Goal: Task Accomplishment & Management: Manage account settings

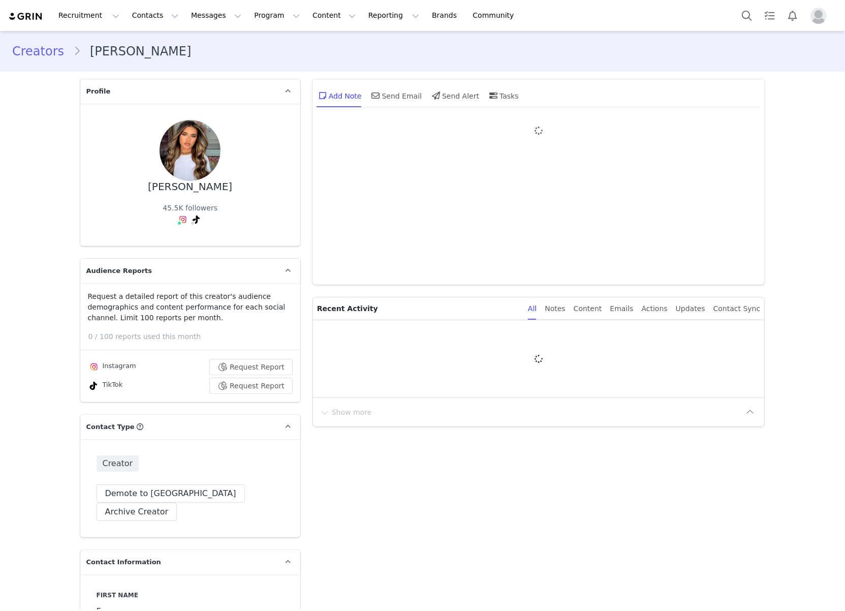
type input "+44 ([GEOGRAPHIC_DATA])"
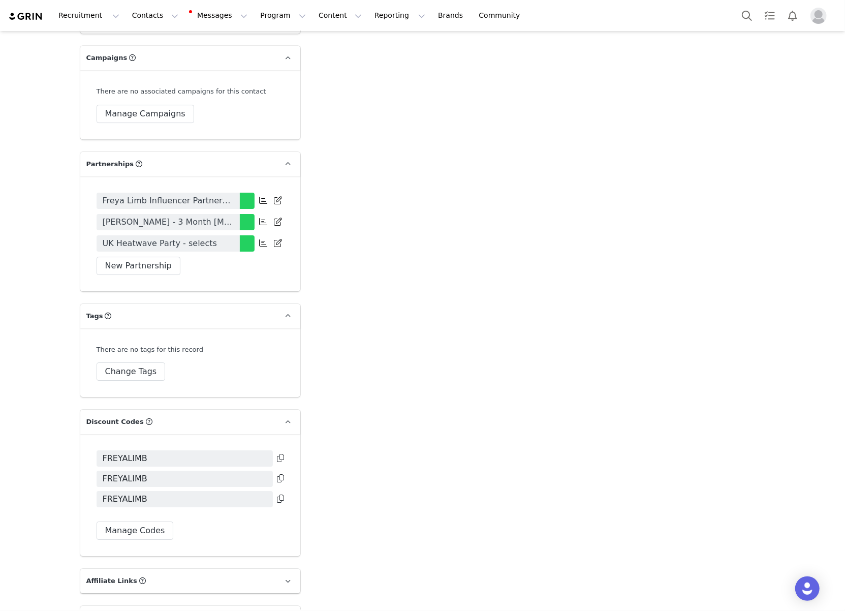
scroll to position [2187, 0]
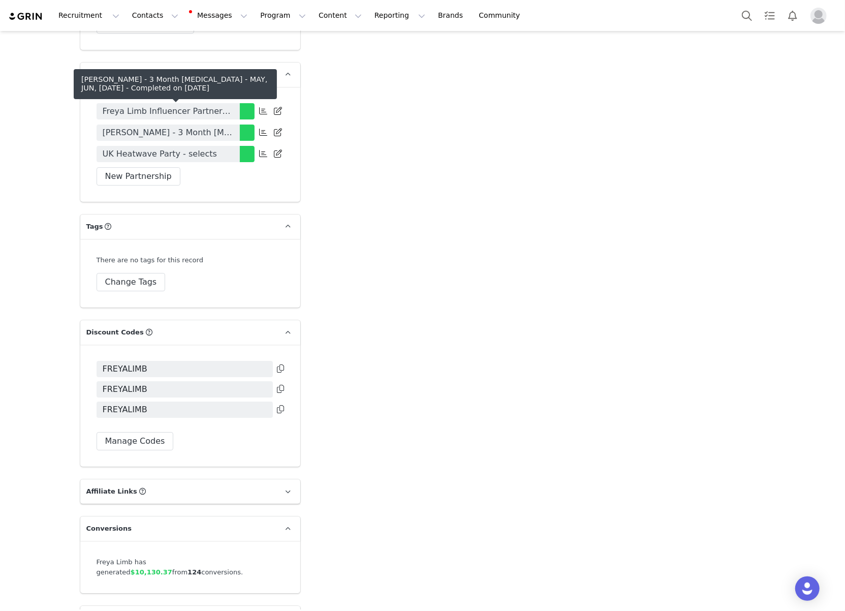
click at [232, 126] on span "[PERSON_NAME] - 3 Month [MEDICAL_DATA] - MAY, JUN, [DATE]" at bounding box center [168, 132] width 131 height 12
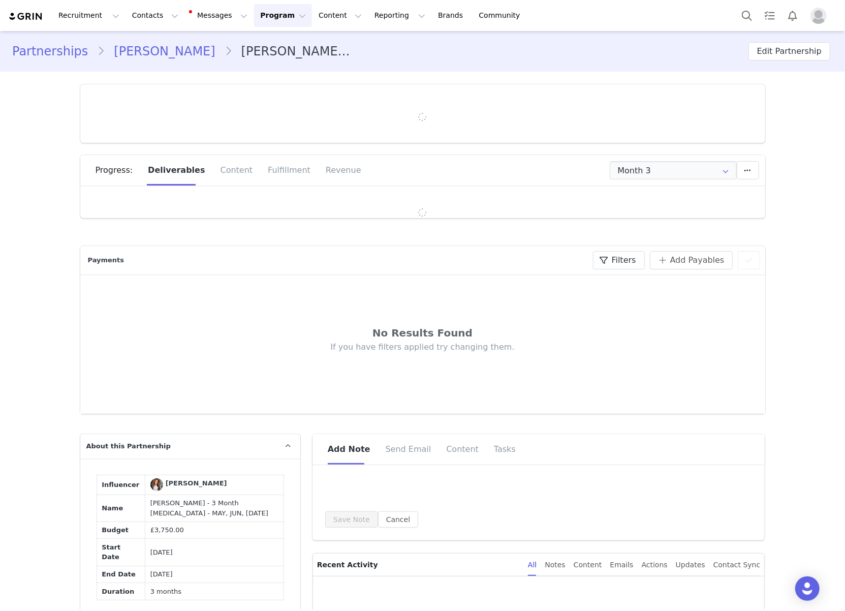
type input "+44 ([GEOGRAPHIC_DATA])"
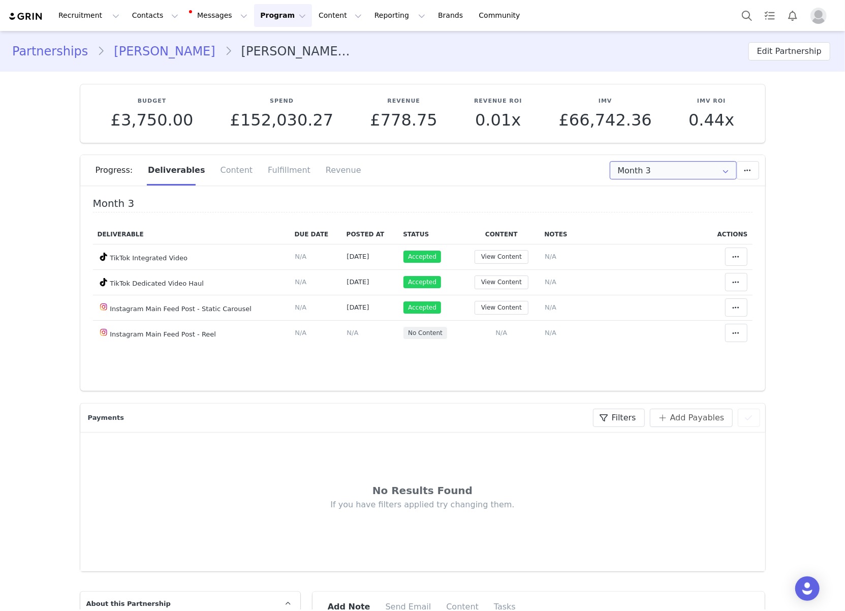
click at [705, 173] on input "Month 3" at bounding box center [673, 170] width 127 height 18
click at [691, 210] on span "[DATE] - [DATE]" at bounding box center [698, 214] width 55 height 17
click at [653, 172] on input "Month 2" at bounding box center [673, 170] width 127 height 18
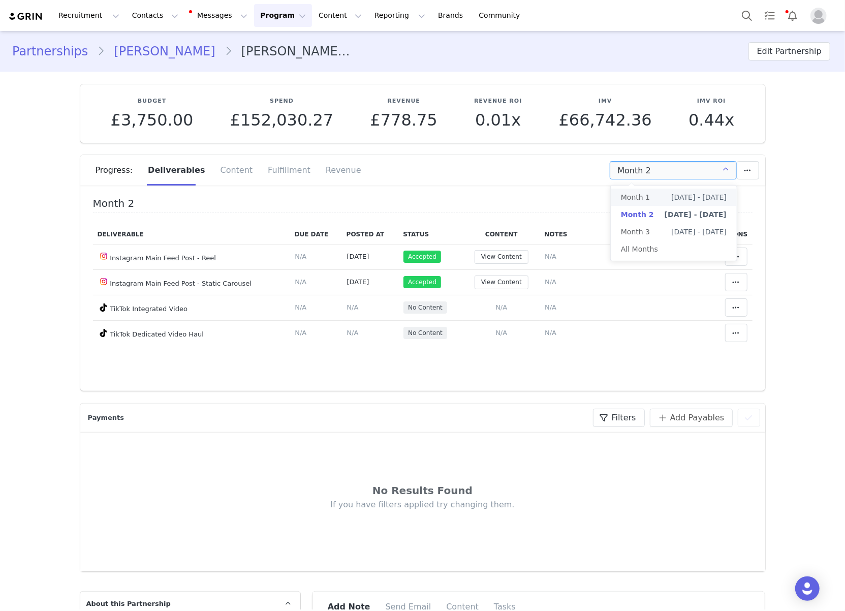
click at [652, 191] on li "Month 1 [DATE] - [DATE]" at bounding box center [674, 196] width 126 height 17
type input "Month 1"
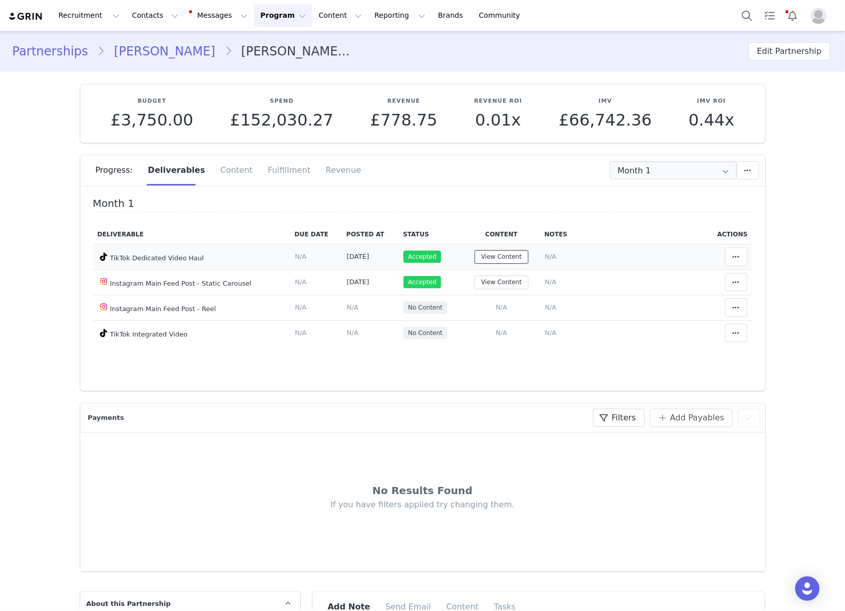
click at [513, 256] on button "View Content" at bounding box center [501, 257] width 54 height 14
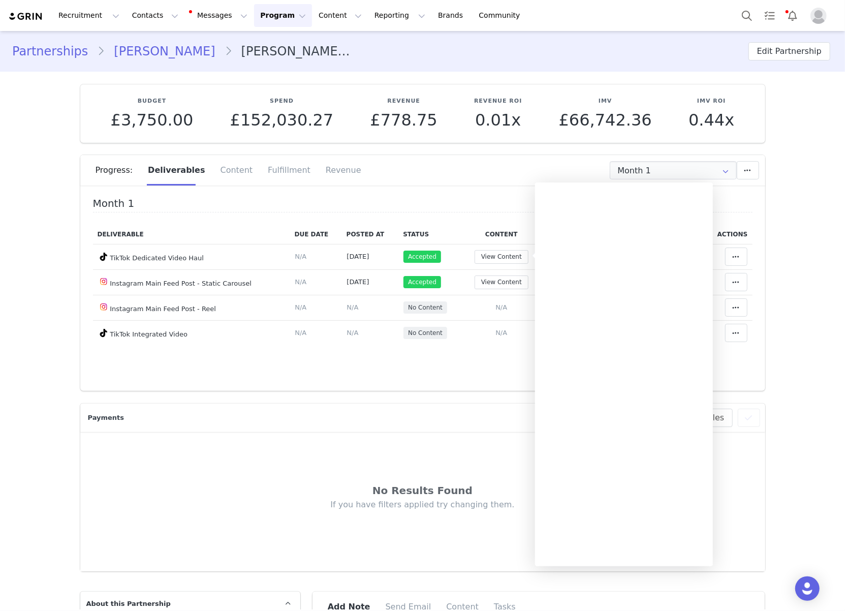
click at [478, 185] on div "Progress: Deliverables Content Fulfillment Revenue" at bounding box center [422, 174] width 685 height 38
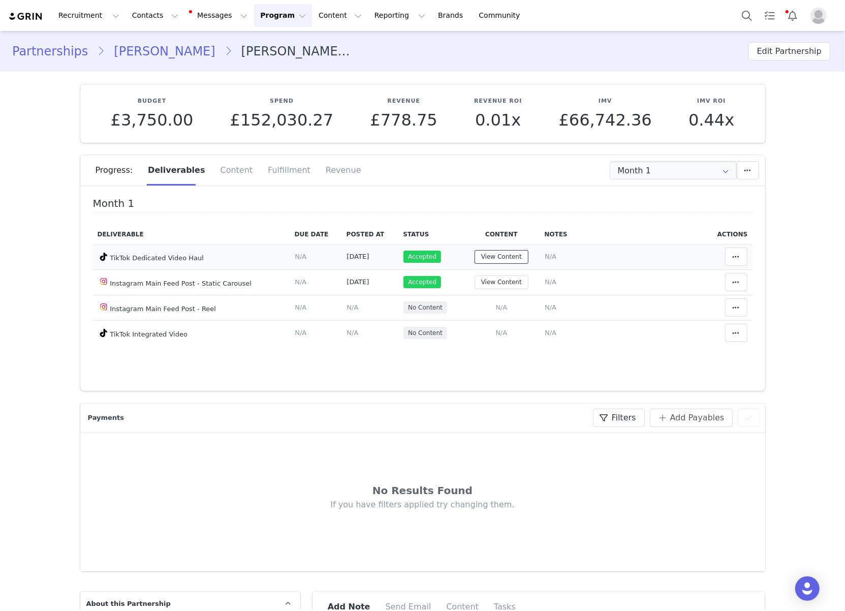
click at [515, 258] on button "View Content" at bounding box center [501, 257] width 54 height 14
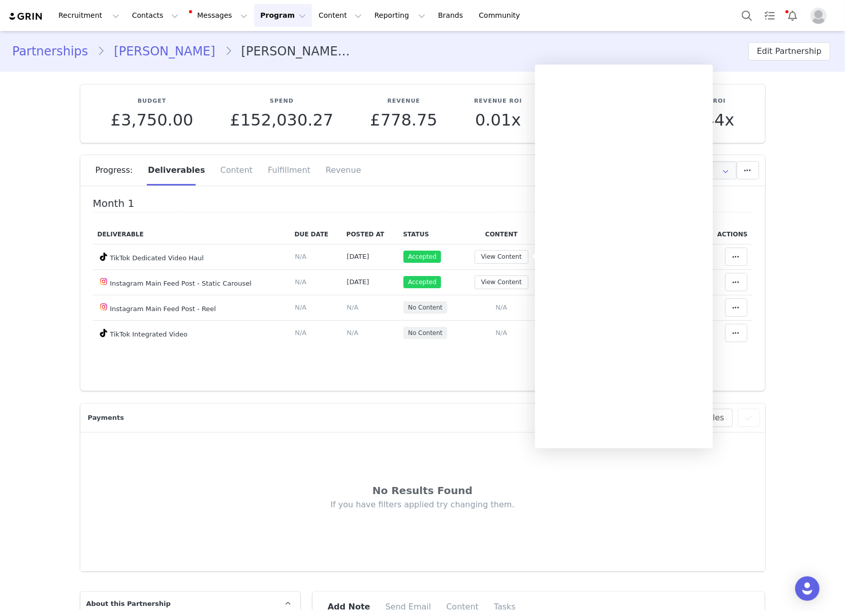
click at [504, 208] on h4 "Month 1" at bounding box center [422, 205] width 659 height 15
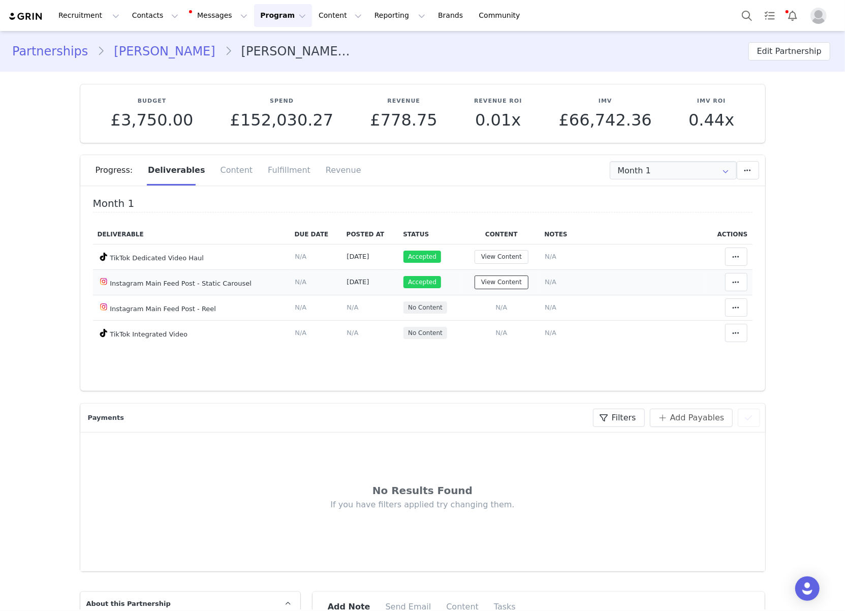
click at [509, 283] on button "View Content" at bounding box center [501, 282] width 54 height 14
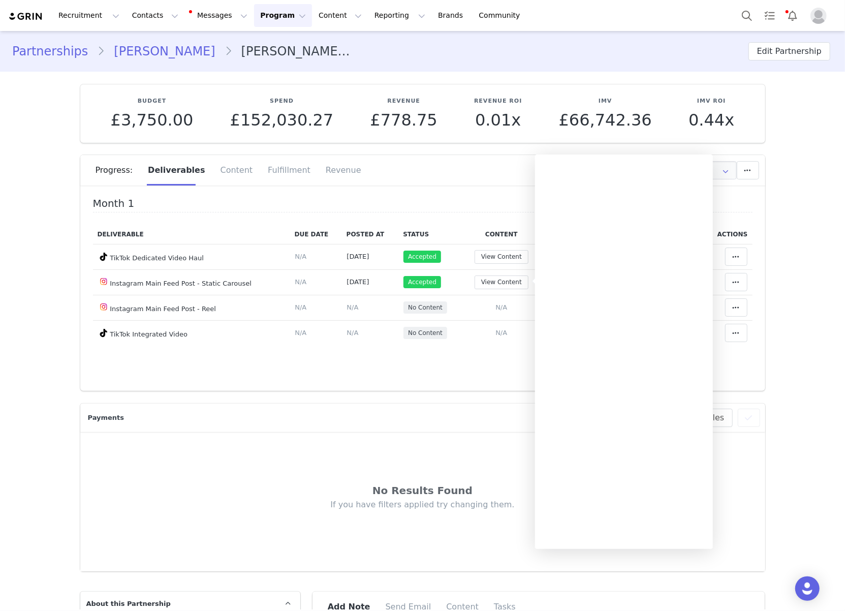
click at [481, 226] on th "Content" at bounding box center [501, 234] width 77 height 20
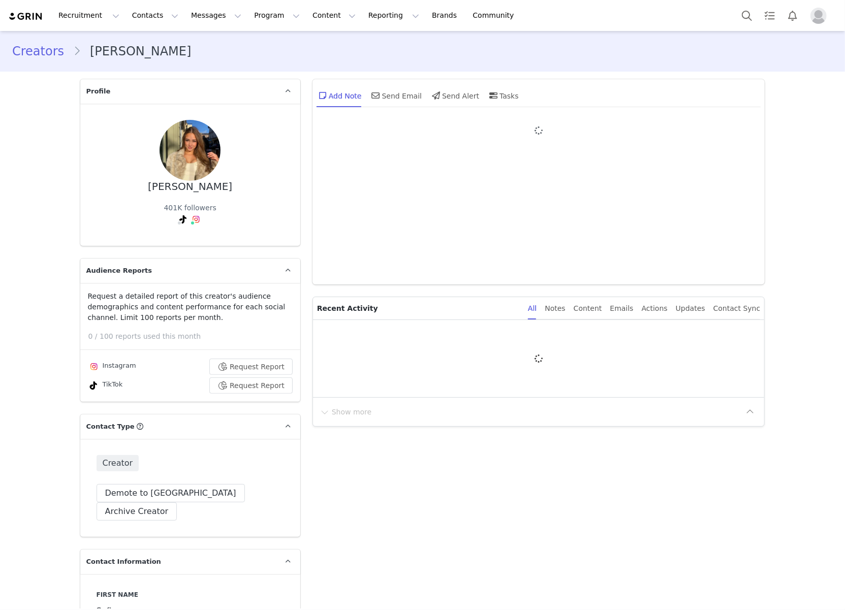
type input "+1 ([GEOGRAPHIC_DATA])"
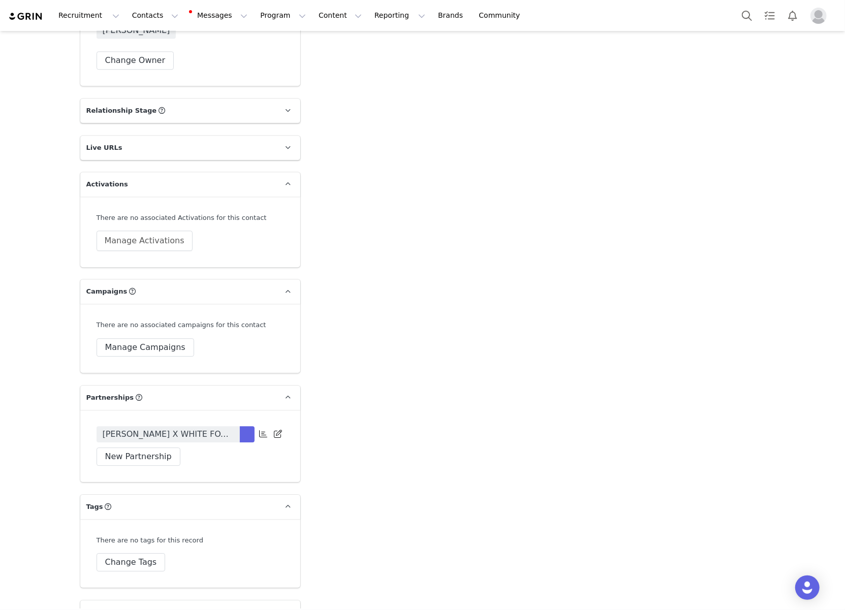
scroll to position [1815, 0]
click at [195, 427] on span "[PERSON_NAME] X WHITE FOX BEAUTY VOL.1 LAUNCH ([GEOGRAPHIC_DATA]) - [DATE]" at bounding box center [168, 433] width 131 height 12
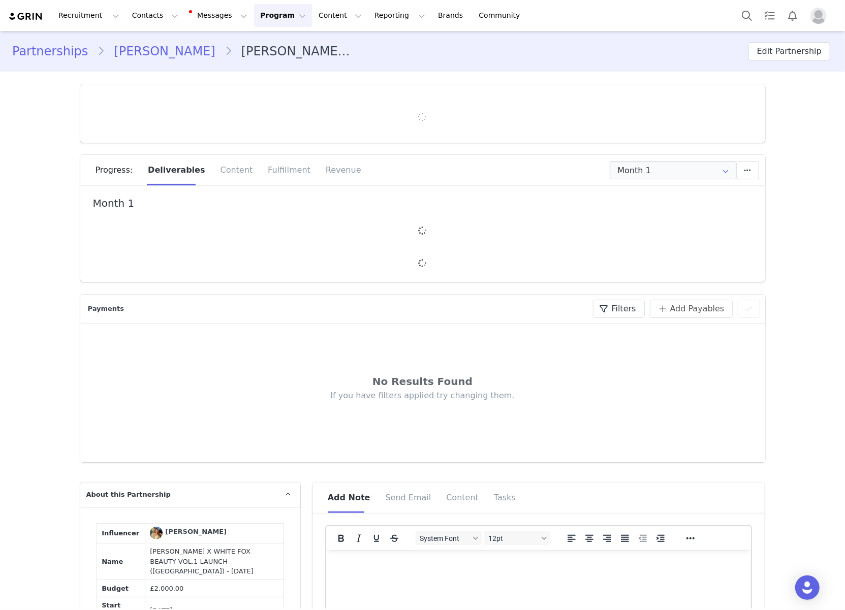
type input "+1 ([GEOGRAPHIC_DATA])"
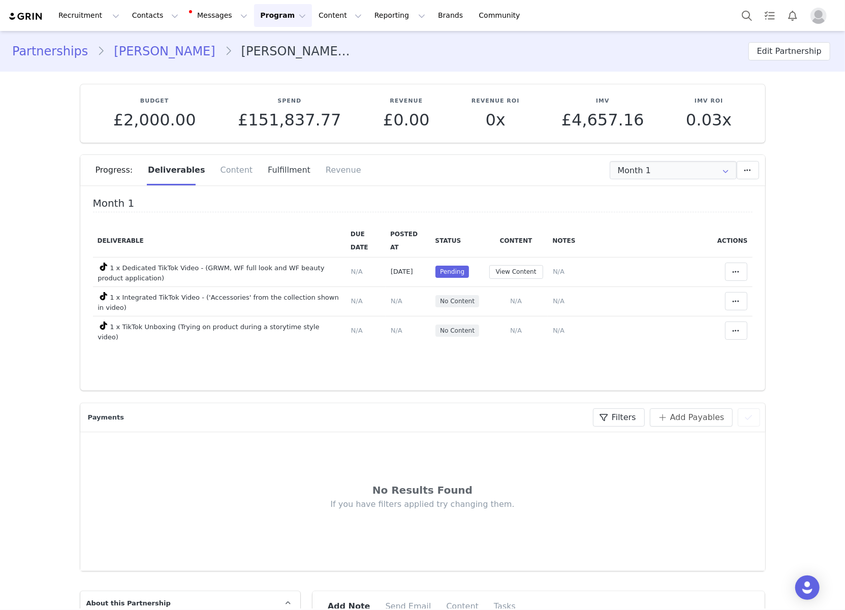
click at [278, 184] on div "Fulfillment" at bounding box center [289, 170] width 58 height 30
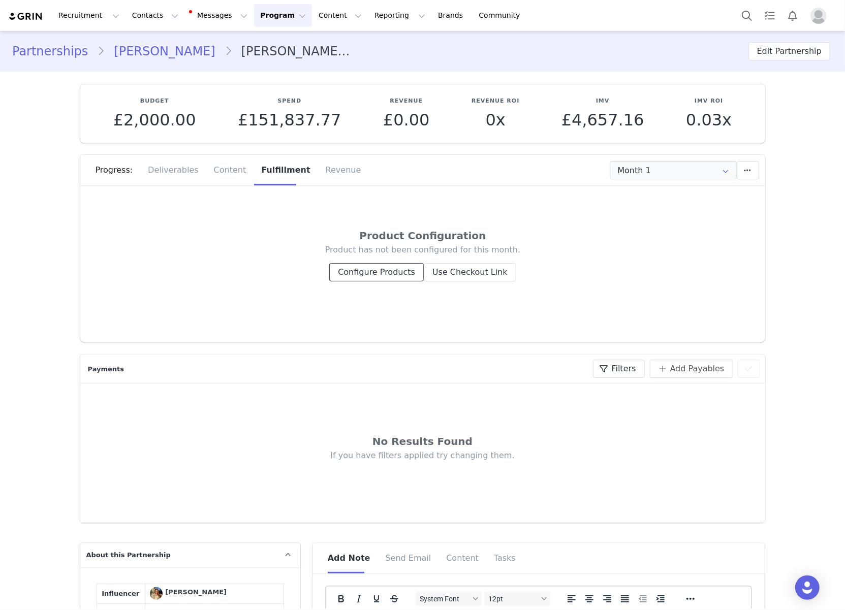
click at [397, 278] on button "Configure Products" at bounding box center [376, 272] width 94 height 18
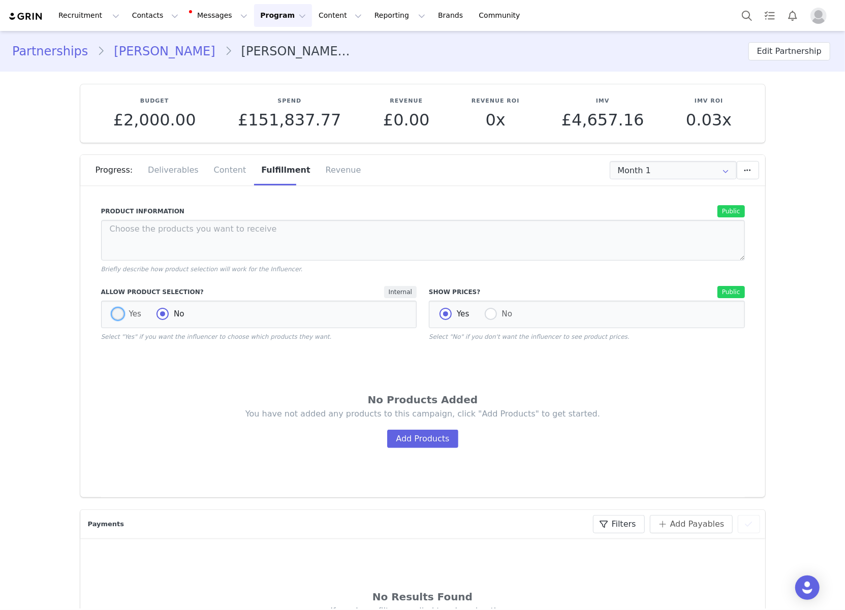
click at [115, 312] on span at bounding box center [118, 314] width 12 height 12
click at [115, 312] on input "Yes" at bounding box center [118, 314] width 12 height 13
radio input "true"
radio input "false"
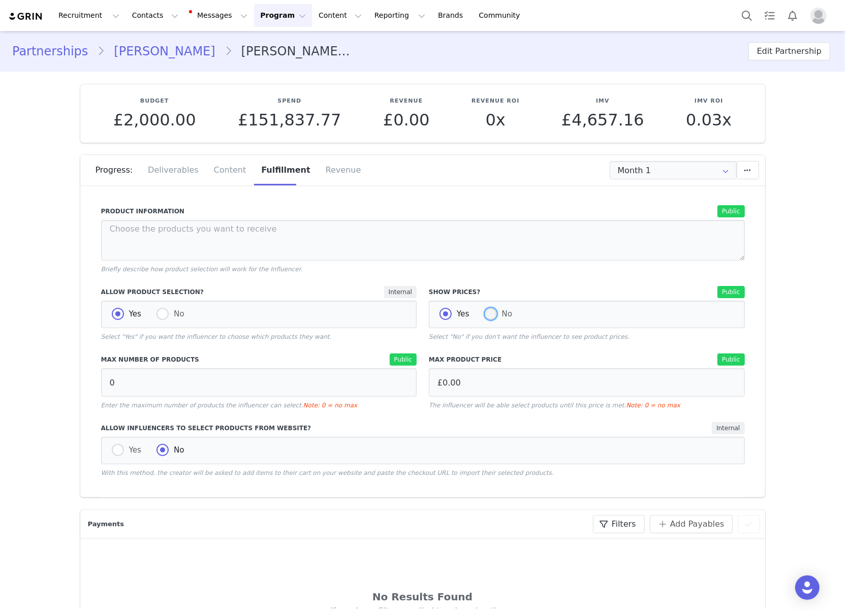
click at [507, 319] on label "No" at bounding box center [499, 314] width 28 height 13
click at [497, 319] on input "No" at bounding box center [491, 314] width 12 height 13
radio input "true"
radio input "false"
radio input "true"
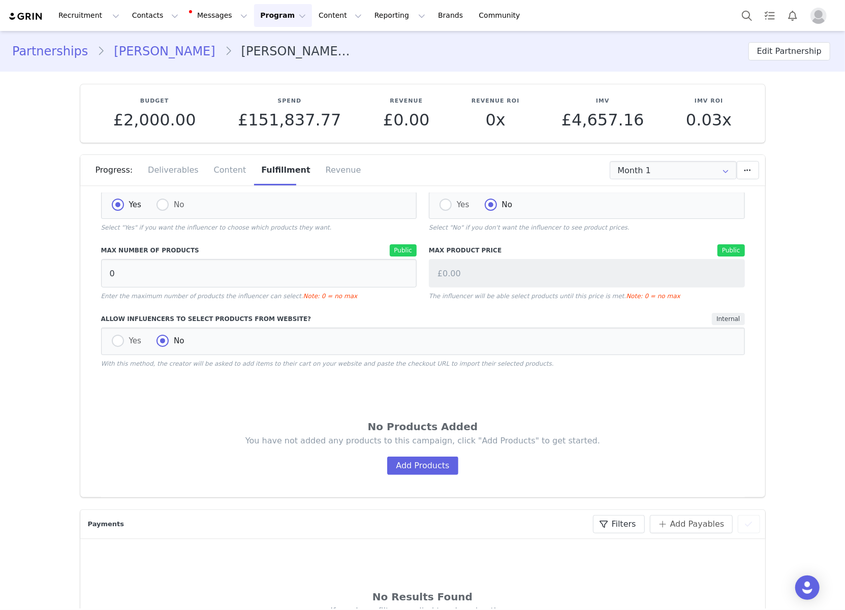
scroll to position [112, 0]
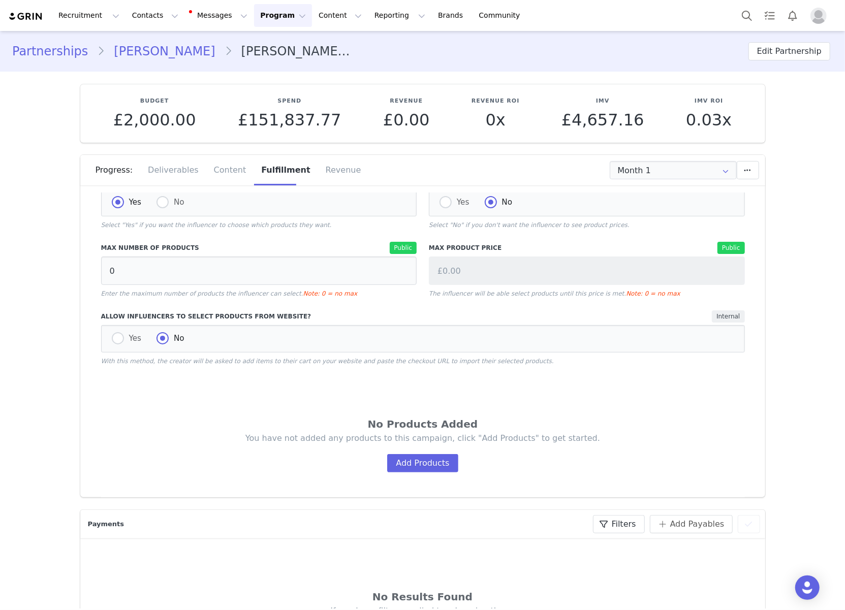
click at [101, 339] on div "Yes No" at bounding box center [423, 338] width 644 height 27
click at [115, 338] on span at bounding box center [118, 338] width 12 height 12
click at [115, 338] on input "Yes" at bounding box center [118, 338] width 12 height 13
radio input "true"
radio input "false"
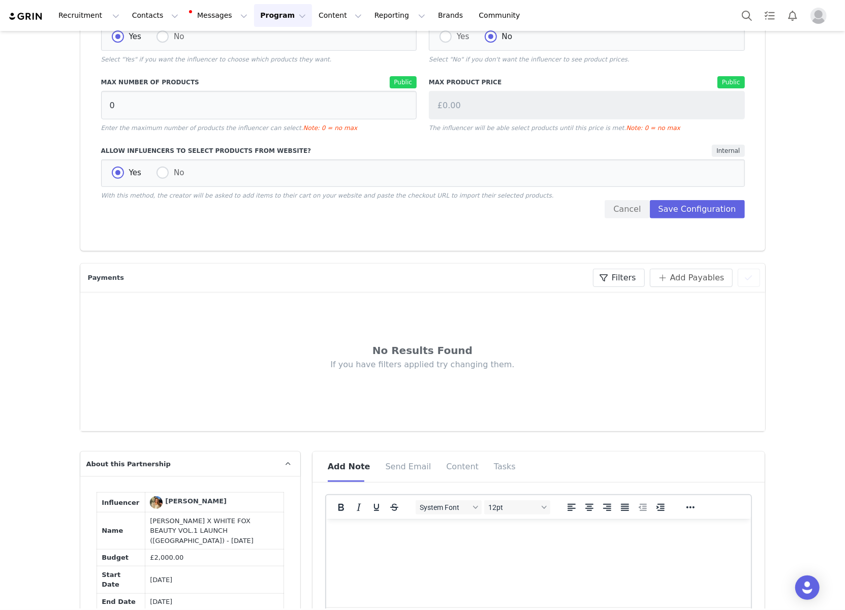
scroll to position [247, 0]
click at [745, 215] on div "Product Information Public Briefly describe how product selection will work for…" at bounding box center [422, 73] width 659 height 306
click at [714, 211] on button "Save Configuration" at bounding box center [697, 209] width 95 height 18
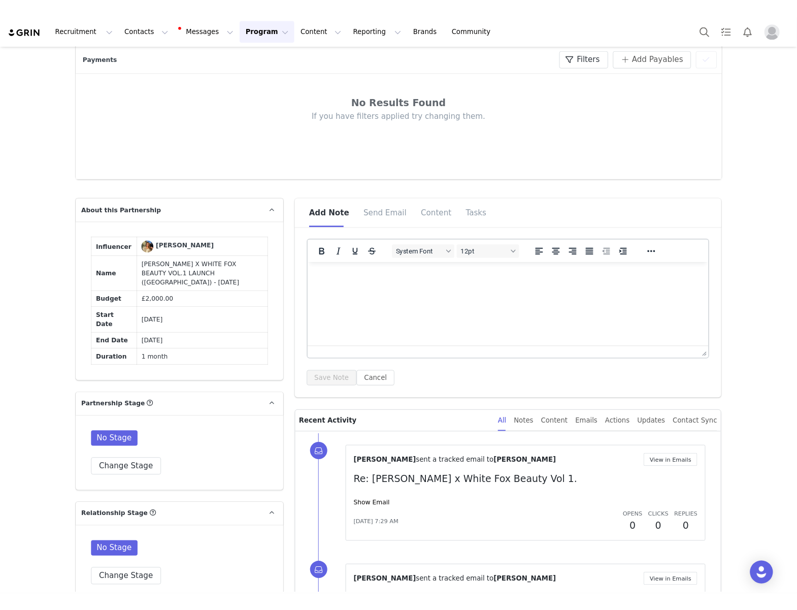
scroll to position [120, 0]
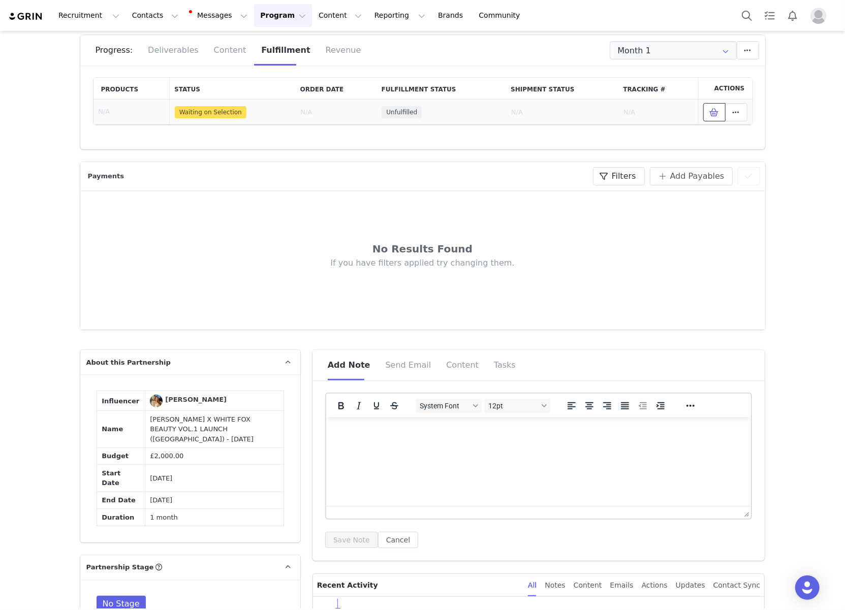
click at [713, 112] on icon at bounding box center [714, 112] width 9 height 8
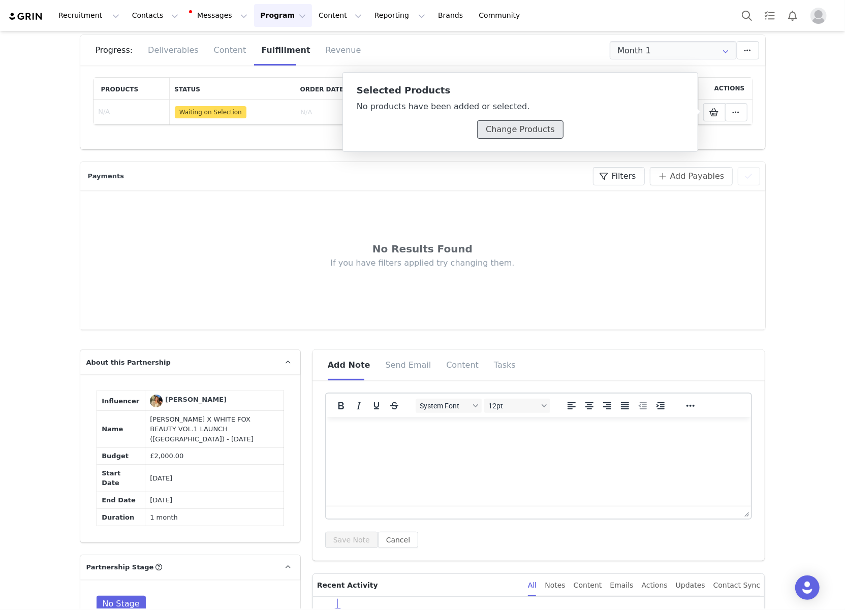
click at [541, 130] on button "Change Products" at bounding box center [520, 129] width 86 height 18
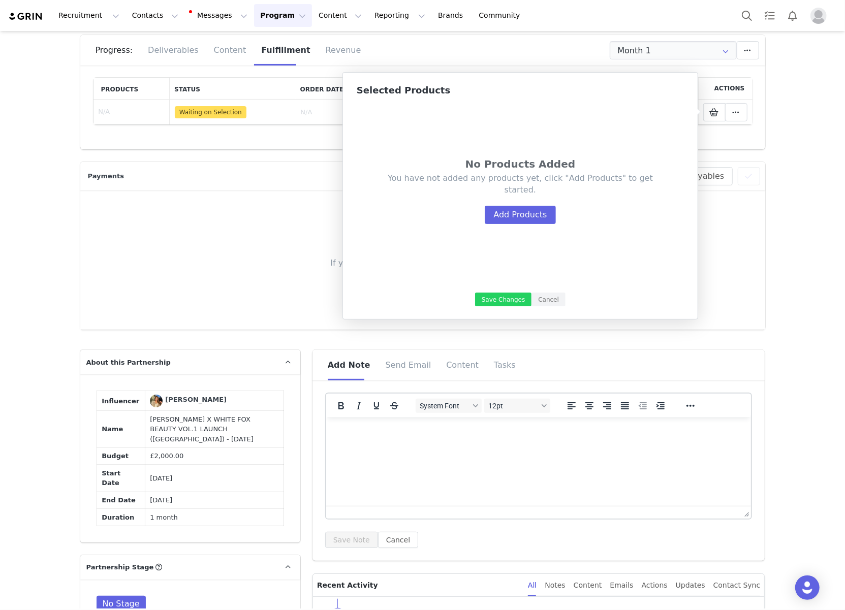
click at [518, 229] on div "No Products Added You have not added any products yet, click "Add Products" to …" at bounding box center [520, 195] width 327 height 179
click at [533, 220] on button "Add Products" at bounding box center [520, 215] width 71 height 18
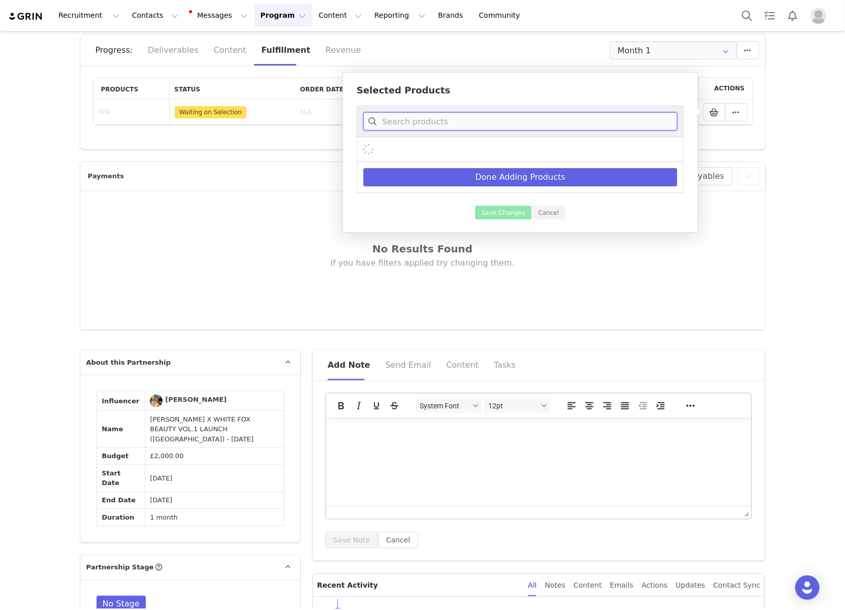
click at [534, 124] on input at bounding box center [520, 121] width 314 height 18
paste input "Keep Driving Knit Pants Chocolate Stripe"
drag, startPoint x: 427, startPoint y: 121, endPoint x: 561, endPoint y: 130, distance: 134.4
click at [561, 130] on p "Keep Driving Knit Pants Chocolate" at bounding box center [520, 121] width 314 height 18
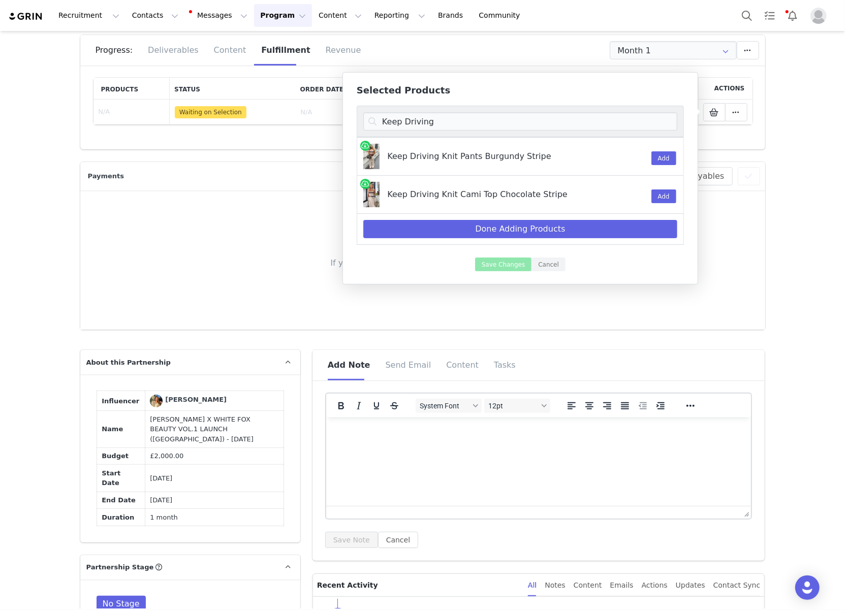
click at [650, 193] on div "Add" at bounding box center [658, 195] width 26 height 38
click at [670, 197] on button "Add" at bounding box center [663, 196] width 25 height 14
click at [547, 127] on input "Keep Driving" at bounding box center [520, 121] width 314 height 18
paste input "Please Be Mine Knit Sweater Off White"
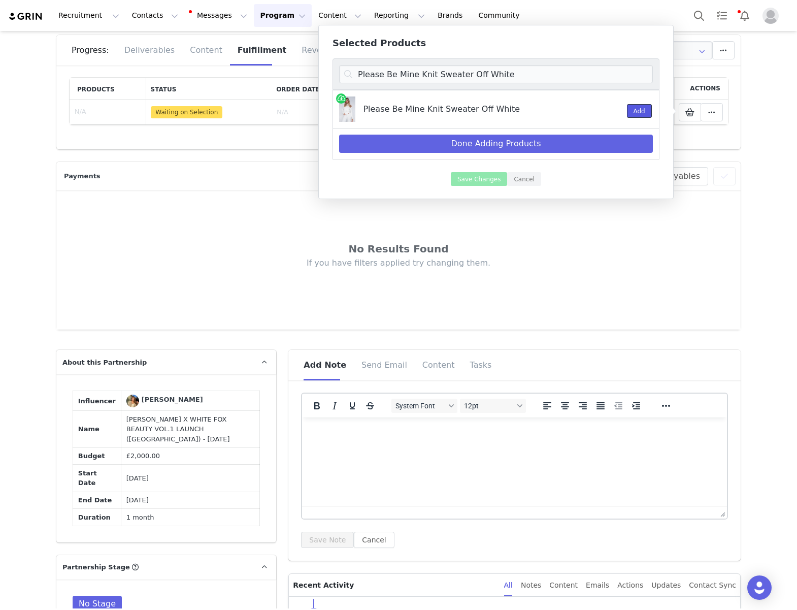
click at [638, 111] on button "Add" at bounding box center [639, 111] width 25 height 14
click at [564, 75] on input "Please Be Mine Knit Sweater Off White" at bounding box center [496, 74] width 314 height 18
paste input "Pants"
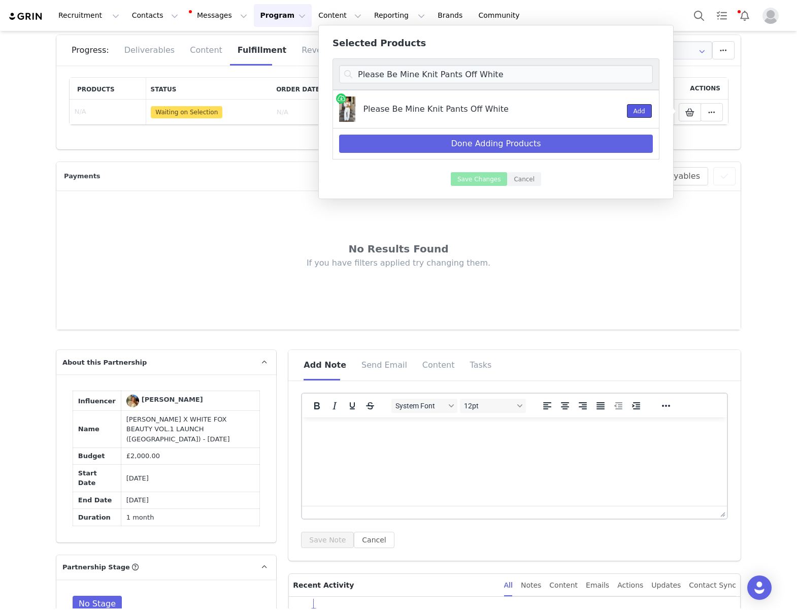
click at [631, 113] on button "Add" at bounding box center [639, 111] width 25 height 14
click at [536, 69] on input "Please Be Mine Knit Pants Off White" at bounding box center [496, 74] width 314 height 18
click at [536, 70] on input "Please Be Mine Knit Pants Off White" at bounding box center [496, 74] width 314 height 18
paste input "Letters To You Long Sleeve Top Taup"
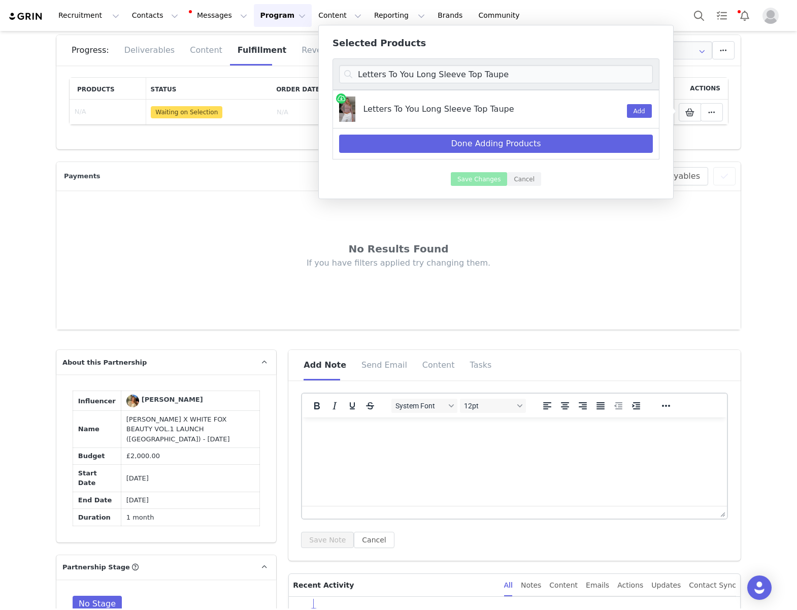
click at [642, 103] on div "Add" at bounding box center [634, 109] width 26 height 38
click at [640, 110] on button "Add" at bounding box center [639, 111] width 25 height 14
click at [506, 71] on input "Letters To You Long Sleeve Top Taupe" at bounding box center [496, 74] width 314 height 18
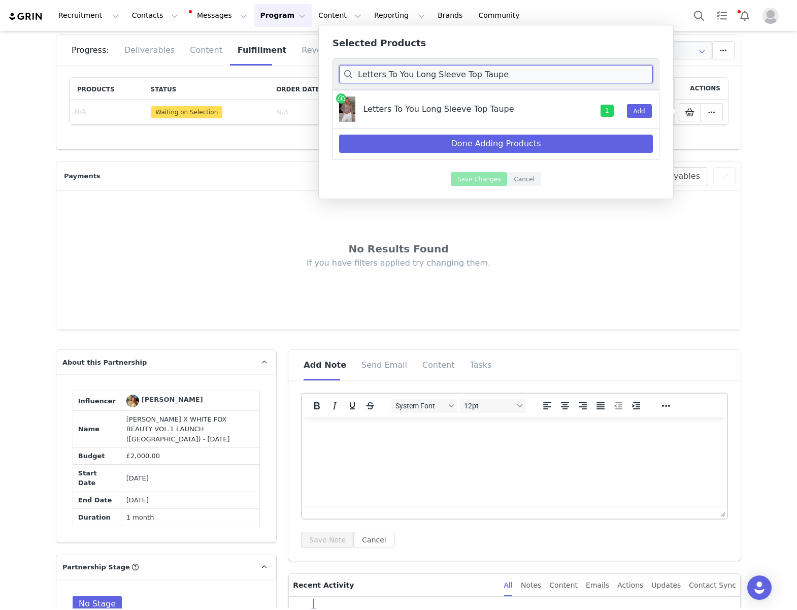
paste input "Disco Fever Mini Skirt Burgundy"
click at [638, 108] on button "Add" at bounding box center [639, 111] width 25 height 14
click at [477, 73] on input "Disco Fever Mini Skirt Burgundy" at bounding box center [496, 74] width 314 height 18
click at [478, 73] on input "Disco Fever Mini Skirt Burgundy" at bounding box center [496, 74] width 314 height 18
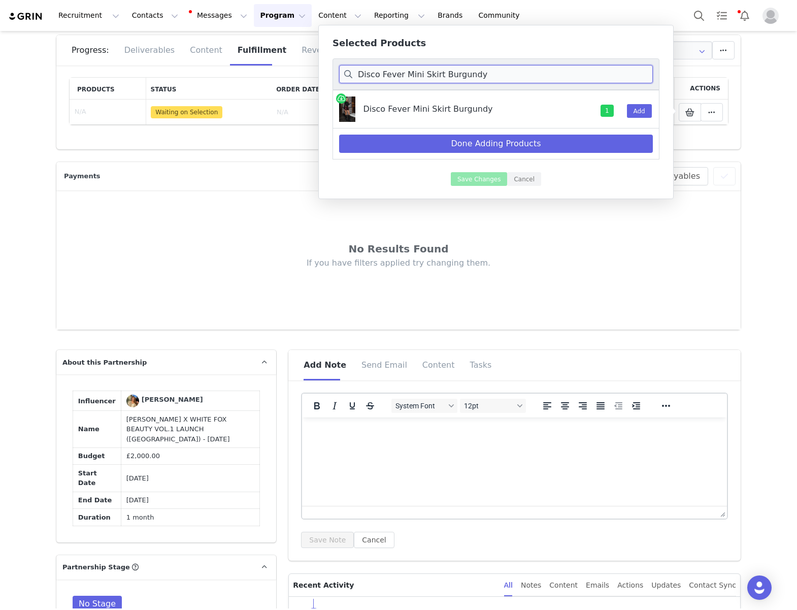
click at [478, 73] on input "Disco Fever Mini Skirt Burgundy" at bounding box center [496, 74] width 314 height 18
paste input "Lucky Thirteen Shaya Wide Leg Sweatpants Dark Grey Marle"
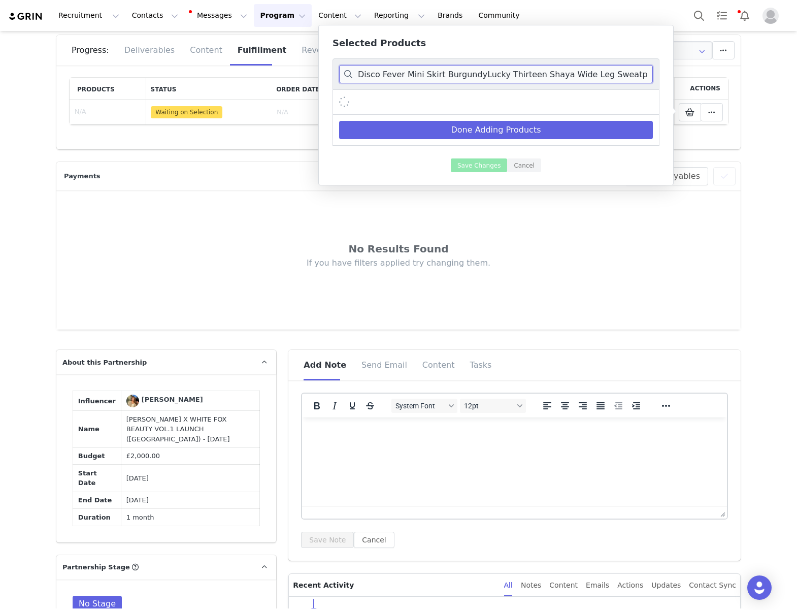
scroll to position [0, 48]
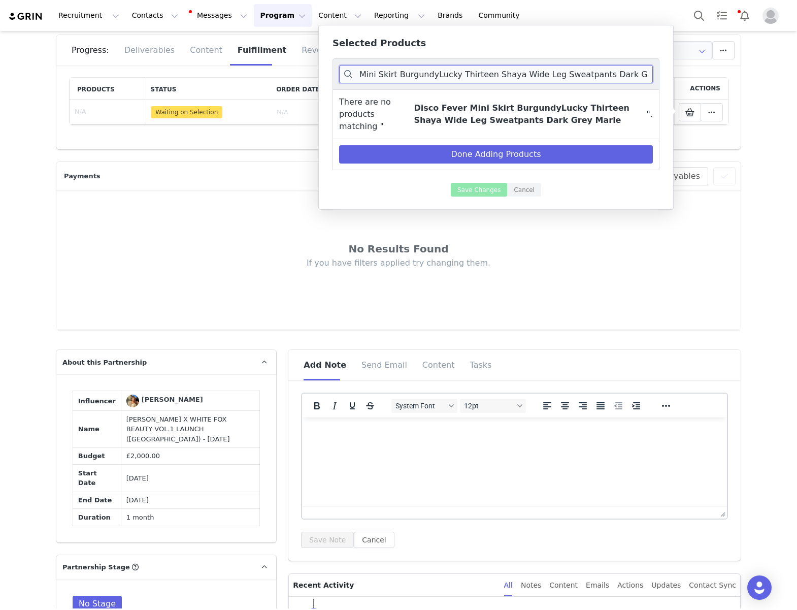
click at [463, 74] on input "Disco Fever Mini Skirt BurgundyLucky Thirteen Shaya Wide Leg Sweatpants Dark Gr…" at bounding box center [496, 74] width 314 height 18
paste input
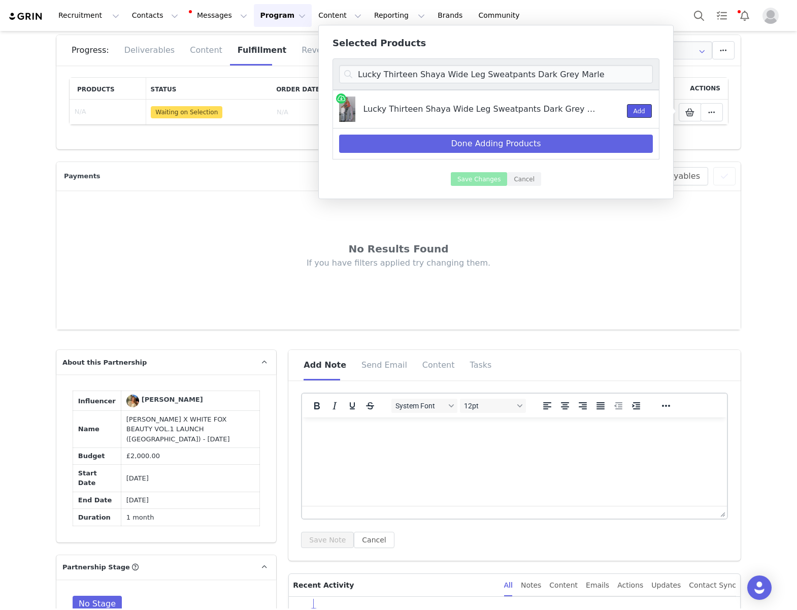
click at [647, 110] on button "Add" at bounding box center [639, 111] width 25 height 14
click at [457, 76] on input "Lucky Thirteen Shaya Wide Leg Sweatpants Dark Grey Marle" at bounding box center [496, 74] width 314 height 18
drag, startPoint x: 440, startPoint y: 74, endPoint x: 625, endPoint y: 77, distance: 184.4
click at [625, 76] on input "Lucky Thirteen Shaya Wide Leg Sweatpants Dark Grey Marle" at bounding box center [496, 74] width 314 height 18
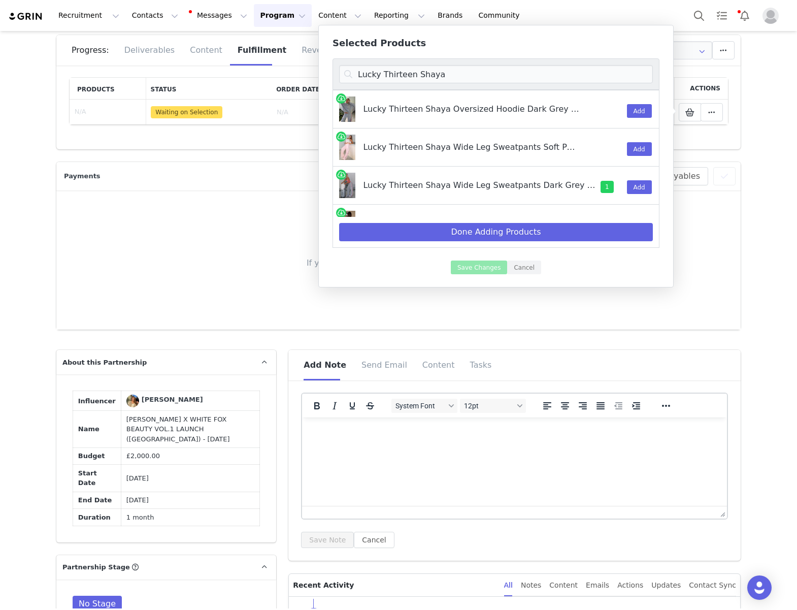
click at [639, 117] on div "Add" at bounding box center [634, 109] width 26 height 38
click at [645, 112] on button "Add" at bounding box center [639, 111] width 25 height 14
click at [465, 80] on input "Lucky Thirteen Shaya" at bounding box center [496, 74] width 314 height 18
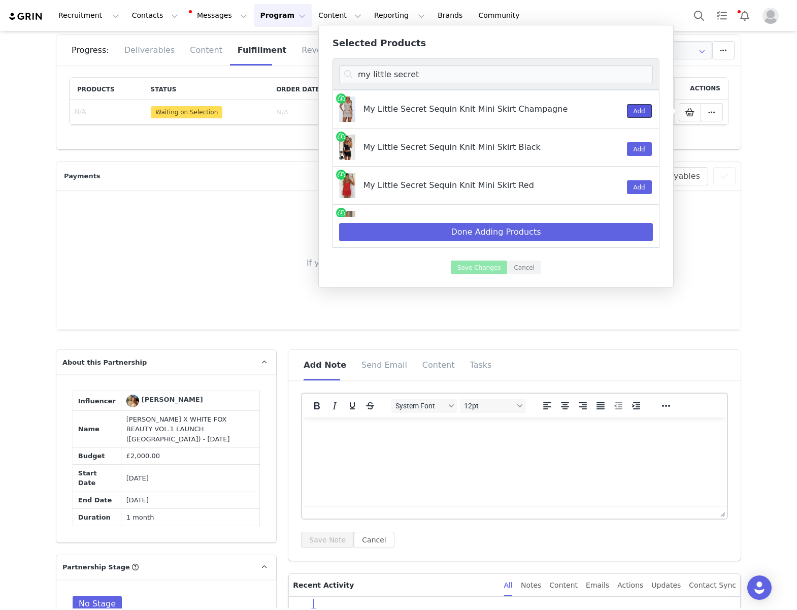
click at [644, 112] on button "Add" at bounding box center [639, 111] width 25 height 14
click at [437, 71] on input "my little secret" at bounding box center [496, 74] width 314 height 18
click at [436, 71] on input "my little secret" at bounding box center [496, 74] width 314 height 18
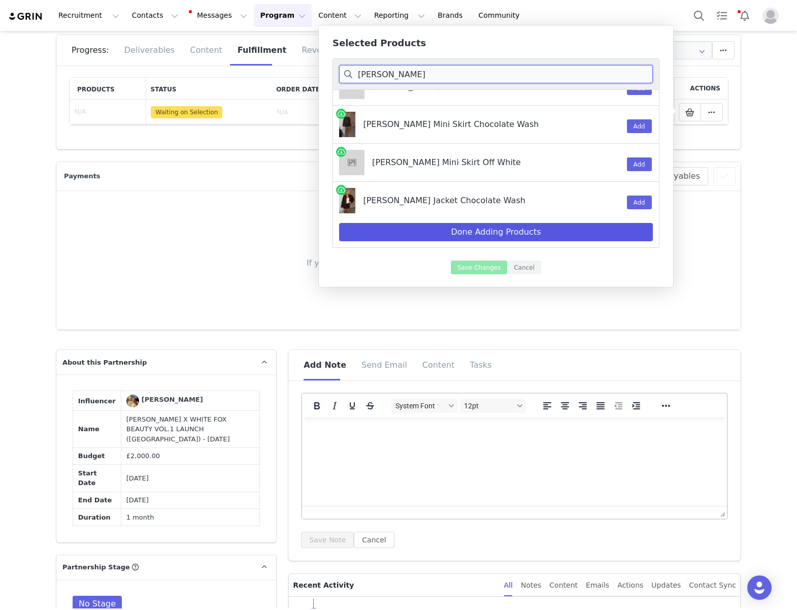
type input "charlotte denim"
click at [509, 235] on button "Done Adding Products" at bounding box center [496, 232] width 314 height 18
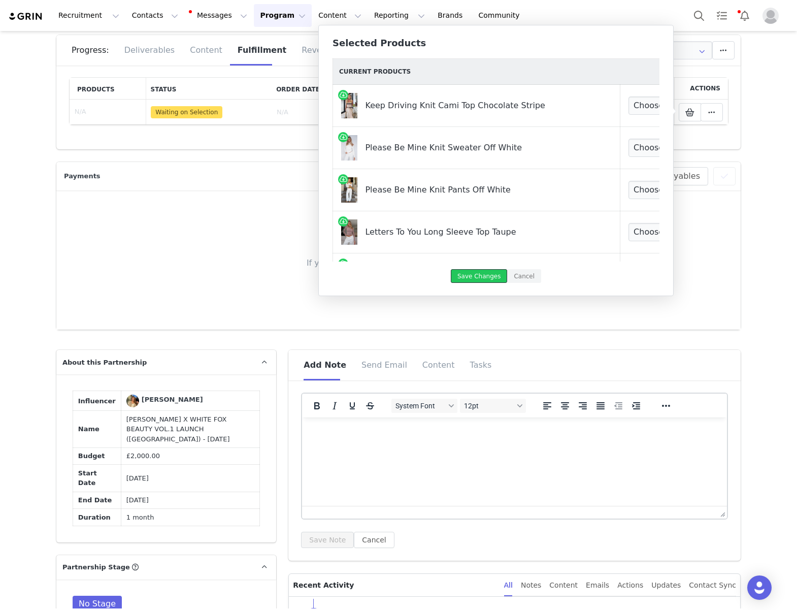
click at [487, 280] on button "Save Changes" at bounding box center [479, 276] width 56 height 14
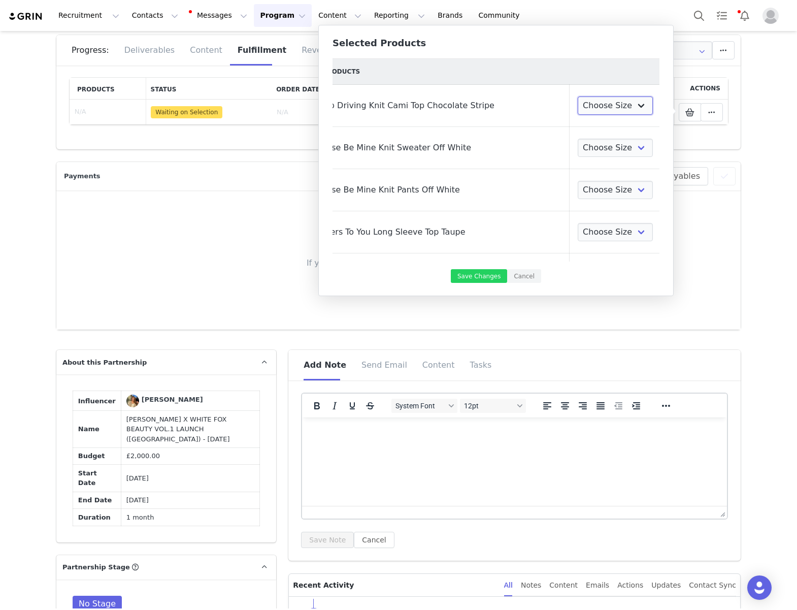
click at [592, 101] on select "Choose Size XXS XS S M L XL" at bounding box center [615, 106] width 75 height 18
select select "27505726"
click at [578, 97] on select "Choose Size XXS XS S M L XL" at bounding box center [615, 106] width 75 height 18
click at [593, 148] on select "Choose Size XXS/XS XS/S S/M M/L L/XL" at bounding box center [615, 148] width 75 height 18
select select "27118398"
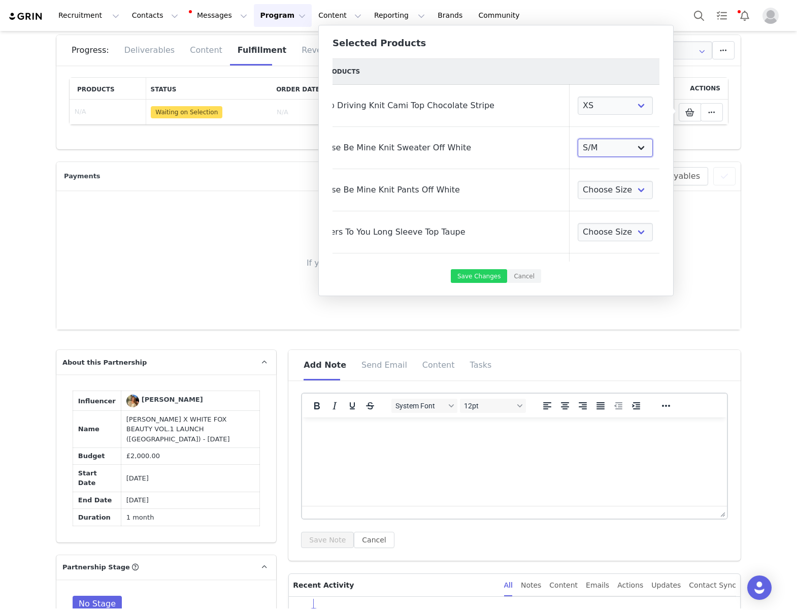
click at [578, 139] on select "Choose Size XXS/XS XS/S S/M M/L L/XL" at bounding box center [615, 148] width 75 height 18
click at [597, 188] on select "Choose Size XXS XS S M L XL" at bounding box center [615, 190] width 75 height 18
select select "27118284"
click at [578, 181] on select "Choose Size XXS XS S M L XL" at bounding box center [615, 190] width 75 height 18
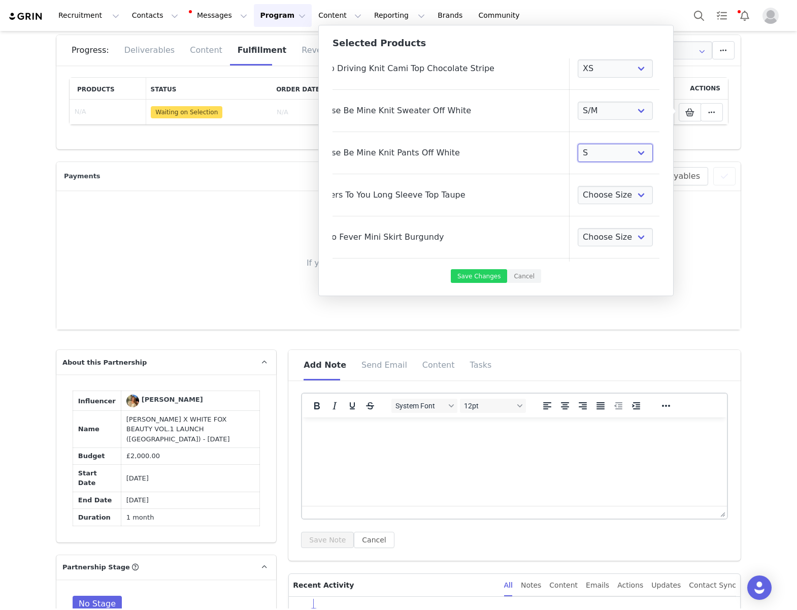
scroll to position [39, 51]
click at [590, 196] on select "Choose Size XXS XS S M L XL" at bounding box center [615, 193] width 75 height 18
select select "26798065"
click at [578, 184] on select "Choose Size XXS XS S M L XL" at bounding box center [615, 193] width 75 height 18
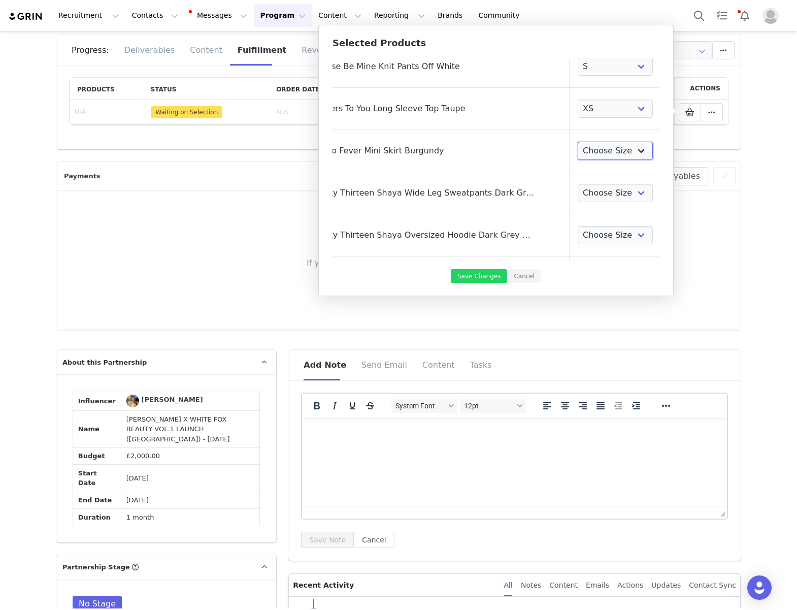
click at [578, 148] on select "Choose Size XXS XS S M L XL" at bounding box center [615, 151] width 75 height 18
select select "27948501"
click at [578, 142] on select "Choose Size XXS XS S M L XL" at bounding box center [615, 151] width 75 height 18
click at [598, 190] on select "Choose Size 3XS XXS XS S M L XL" at bounding box center [615, 193] width 75 height 18
select select "27779415"
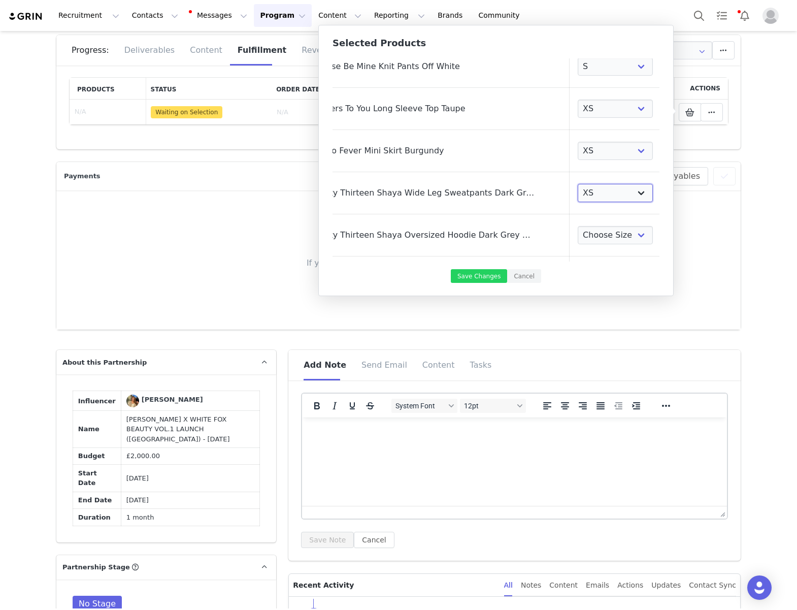
click at [578, 184] on select "Choose Size 3XS XXS XS S M L XL" at bounding box center [615, 193] width 75 height 18
click at [596, 234] on select "Choose Size 3XS/XXS XXS/XS XS/S S/M M/L L/XL" at bounding box center [615, 235] width 75 height 18
select select "27779894"
click at [578, 226] on select "Choose Size 3XS/XXS XXS/XS XS/S S/M M/L L/XL" at bounding box center [615, 235] width 75 height 18
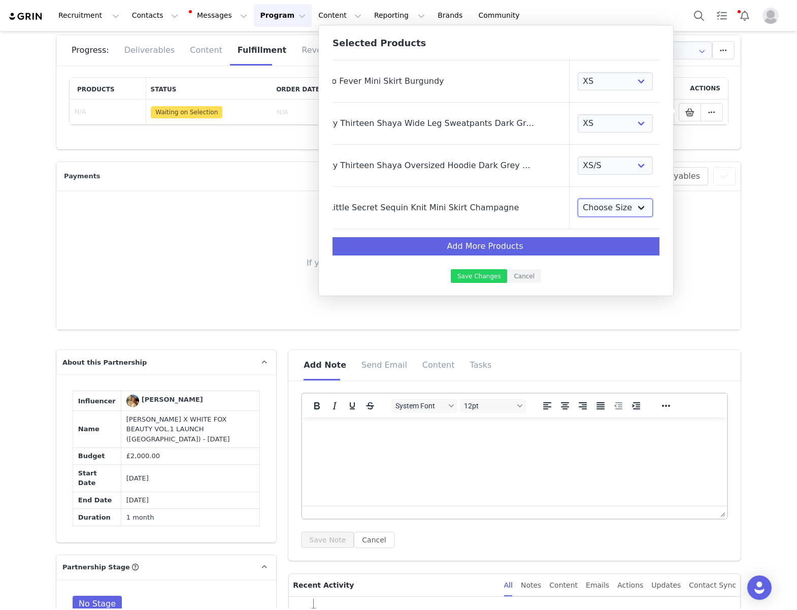
click at [580, 206] on select "Choose Size XXS XS S M L XL" at bounding box center [615, 208] width 75 height 18
select select "26555316"
click at [578, 199] on select "Choose Size XXS XS S M L XL" at bounding box center [615, 208] width 75 height 18
click at [474, 275] on button "Save Changes" at bounding box center [479, 276] width 56 height 14
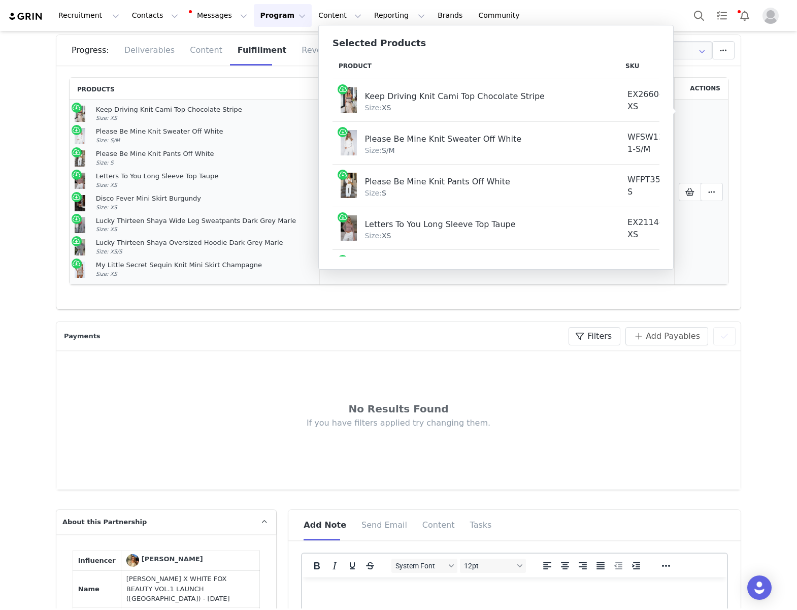
click at [724, 193] on td "Mark as Fulfilled Create Shopify Draft Order Create Shopify Order Reconfigure P…" at bounding box center [702, 192] width 54 height 185
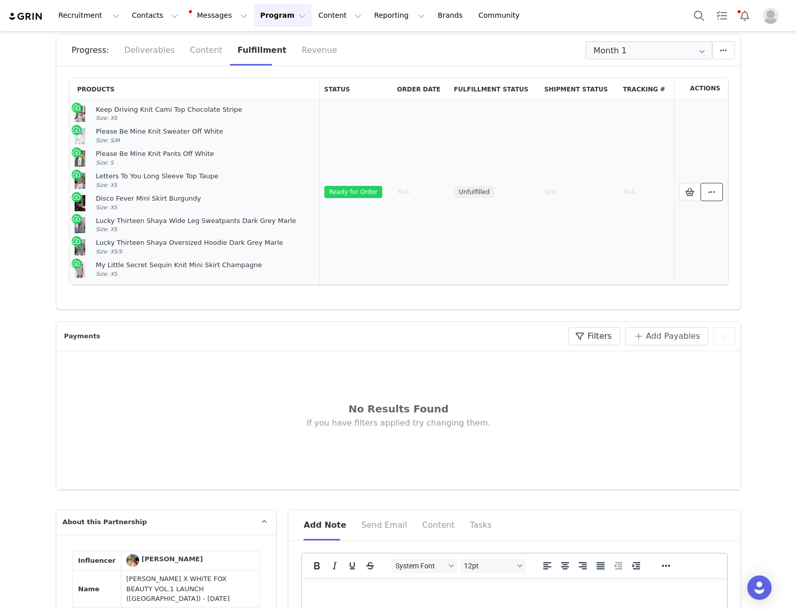
click at [720, 193] on button at bounding box center [712, 192] width 22 height 18
click at [663, 166] on span "Create Shopify Draft Order" at bounding box center [611, 174] width 103 height 23
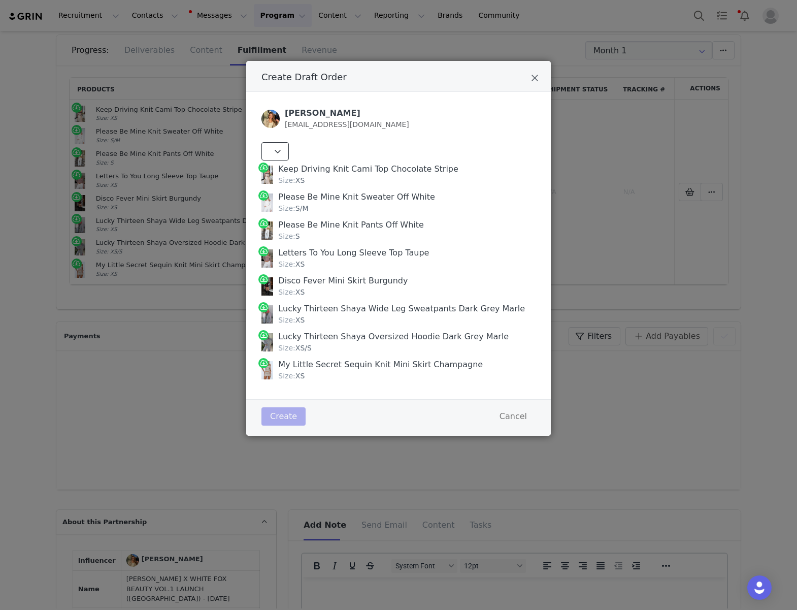
click at [277, 150] on icon "Create Draft Order" at bounding box center [277, 151] width 7 height 8
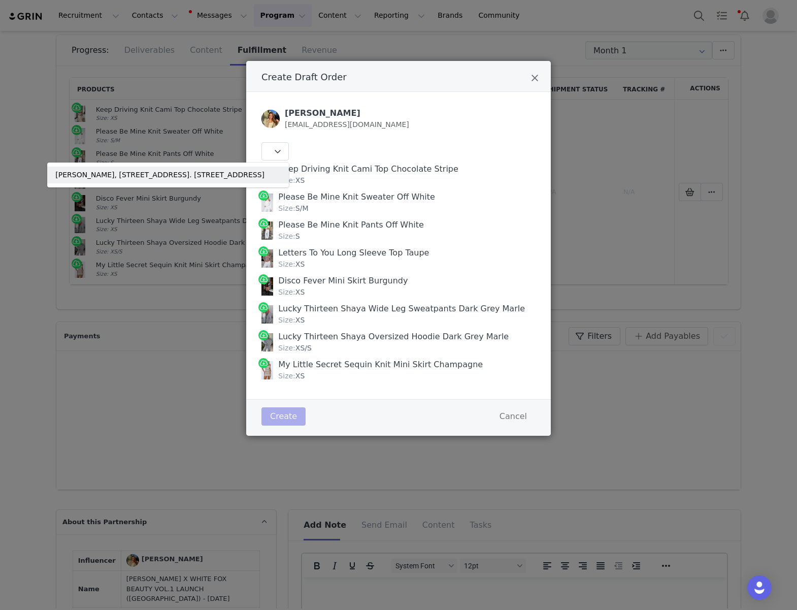
click at [226, 180] on link "Sofia Migliaccio, 6 Beacon Gardens. Crowborough, TN6 1BD United Kingdom" at bounding box center [168, 175] width 242 height 17
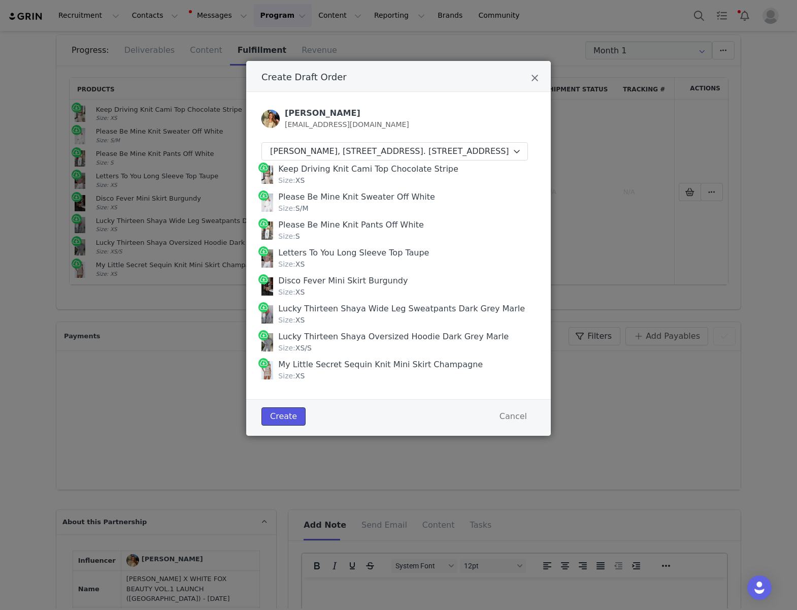
click at [296, 425] on button "Create" at bounding box center [284, 416] width 44 height 18
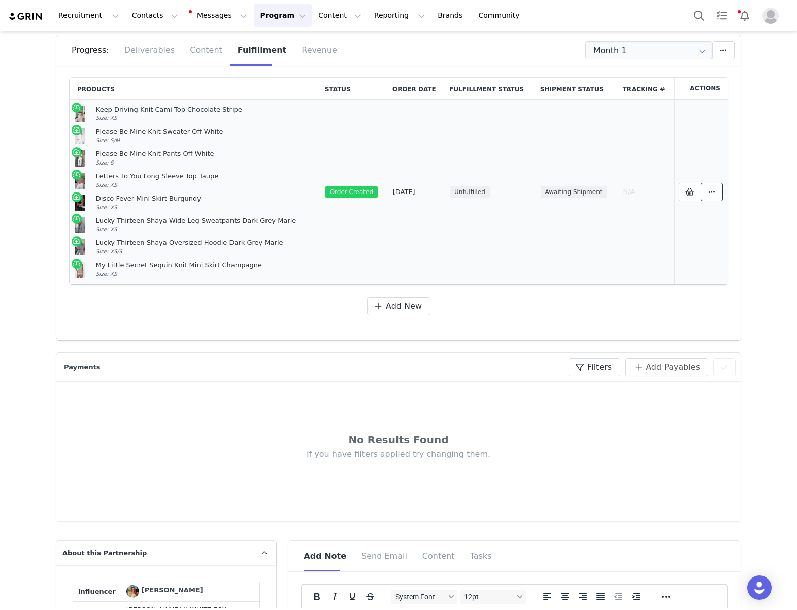
click at [708, 186] on span at bounding box center [712, 192] width 12 height 12
click at [638, 190] on link "View Order" at bounding box center [624, 191] width 141 height 23
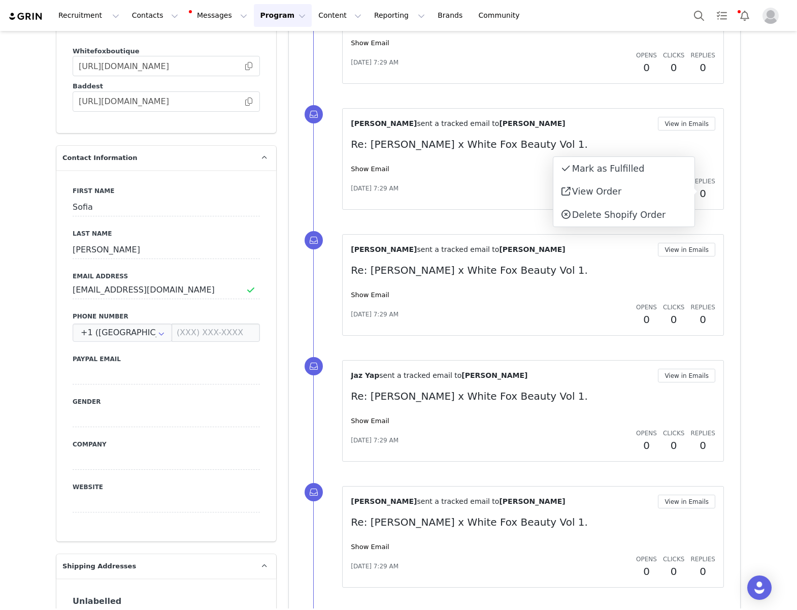
scroll to position [1469, 0]
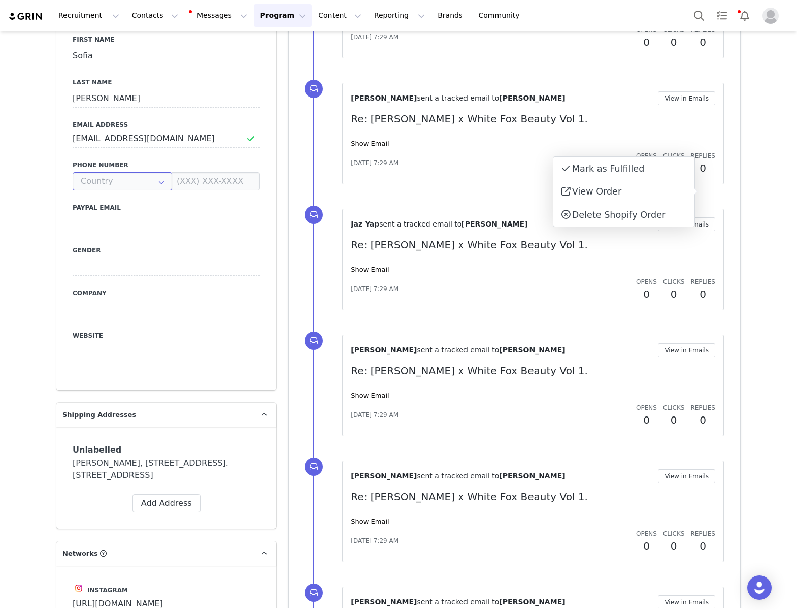
click at [149, 172] on input "text" at bounding box center [123, 181] width 100 height 18
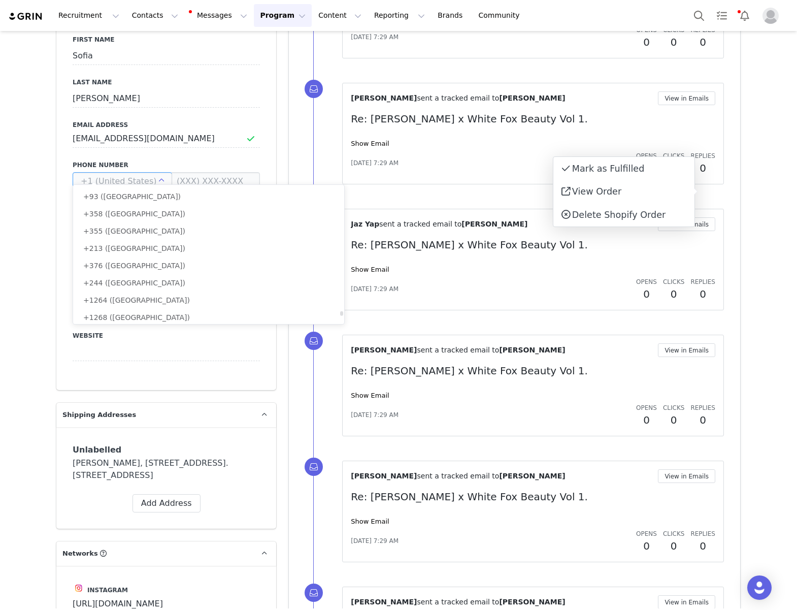
scroll to position [3782, 0]
drag, startPoint x: 119, startPoint y: 293, endPoint x: 148, endPoint y: 253, distance: 49.1
click at [119, 293] on li "+44 ([GEOGRAPHIC_DATA])" at bounding box center [208, 299] width 271 height 17
type input "+44 ([GEOGRAPHIC_DATA])"
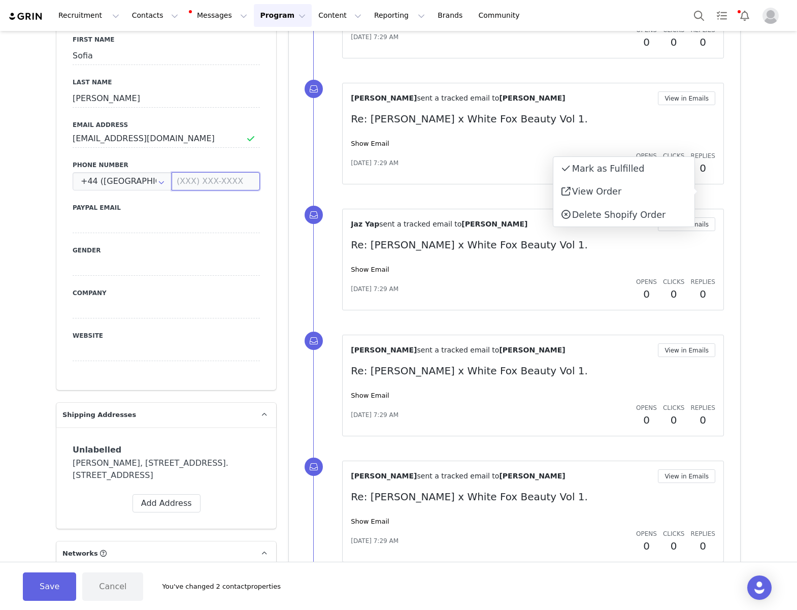
click at [204, 174] on input at bounding box center [216, 181] width 88 height 18
paste input "7542 468159‬"
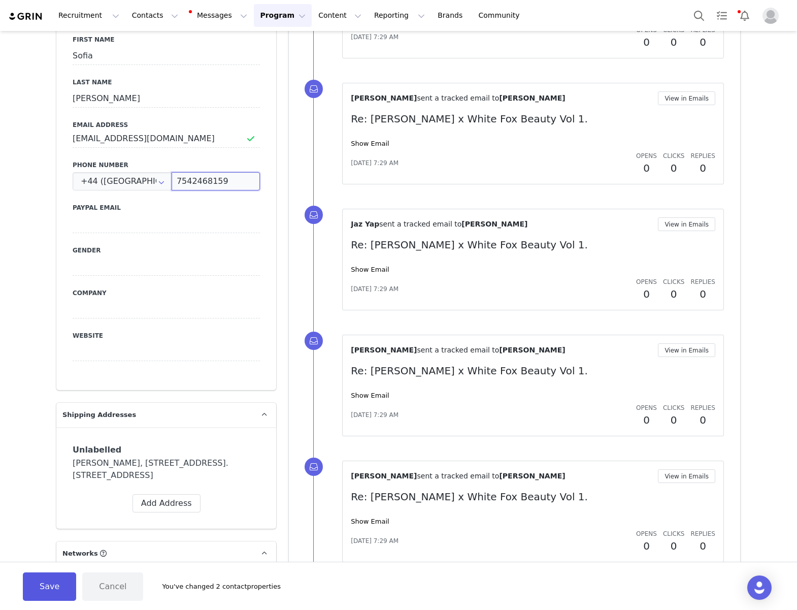
type input "7542468159"
click at [38, 580] on button "Save" at bounding box center [49, 586] width 53 height 28
type input "+1 ([GEOGRAPHIC_DATA])"
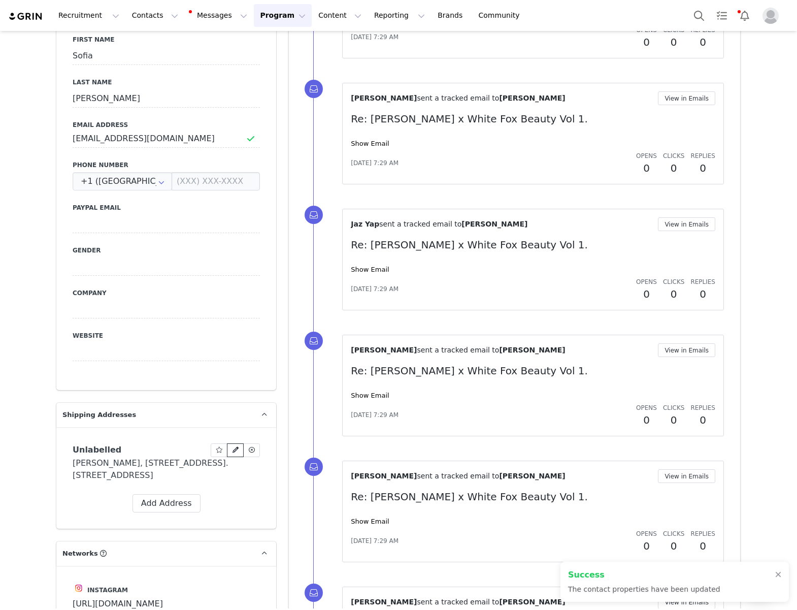
click at [238, 447] on icon at bounding box center [236, 450] width 6 height 6
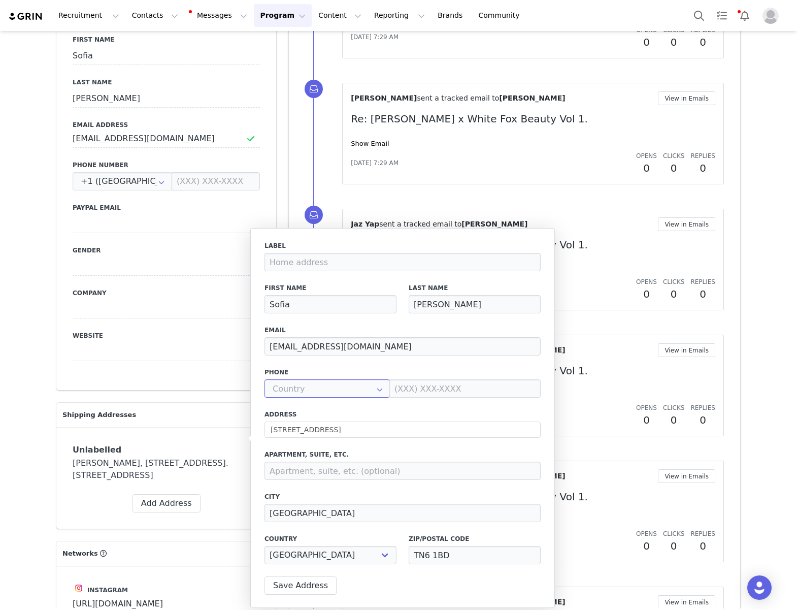
click at [328, 389] on input "text" at bounding box center [327, 388] width 125 height 18
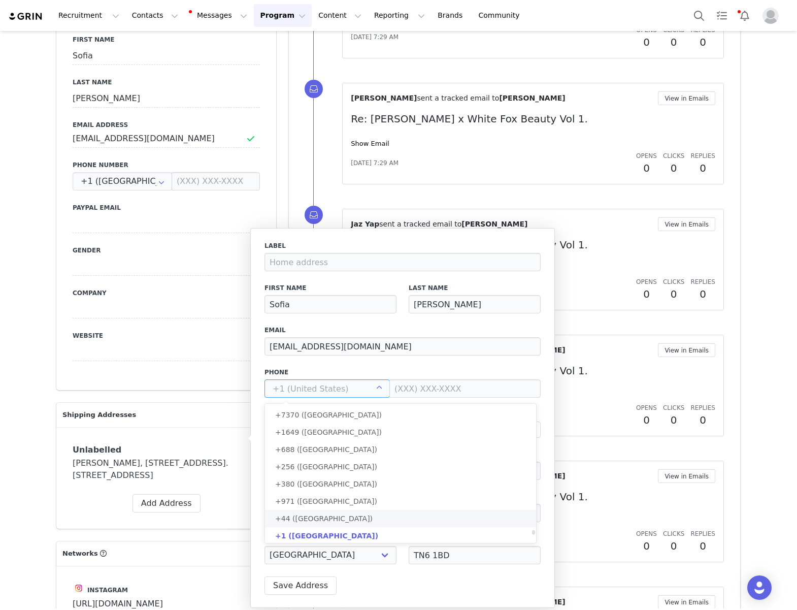
click at [327, 519] on span "+44 ([GEOGRAPHIC_DATA])" at bounding box center [324, 519] width 98 height 8
type input "+44 ([GEOGRAPHIC_DATA])"
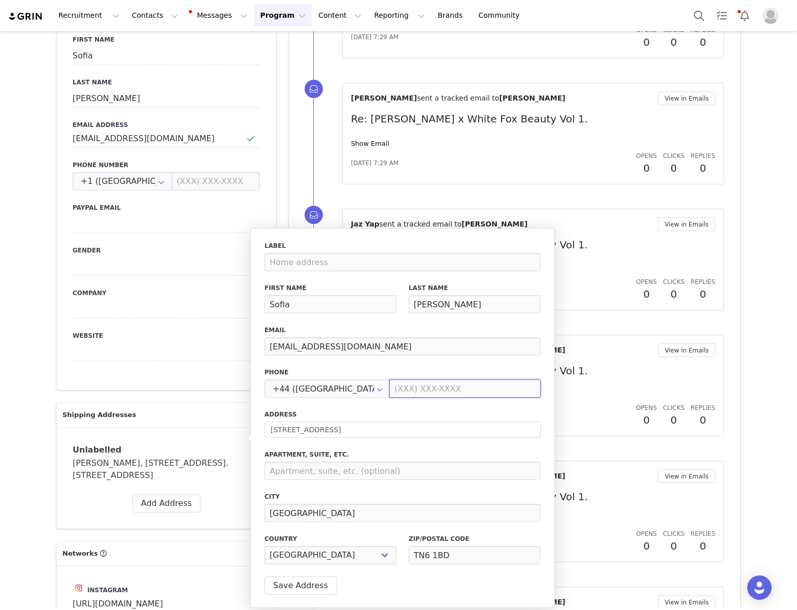
click at [395, 389] on input at bounding box center [465, 388] width 151 height 18
paste input "7542 468159‬"
type input "07542 468159"
click at [305, 584] on button "Save Address" at bounding box center [301, 585] width 72 height 18
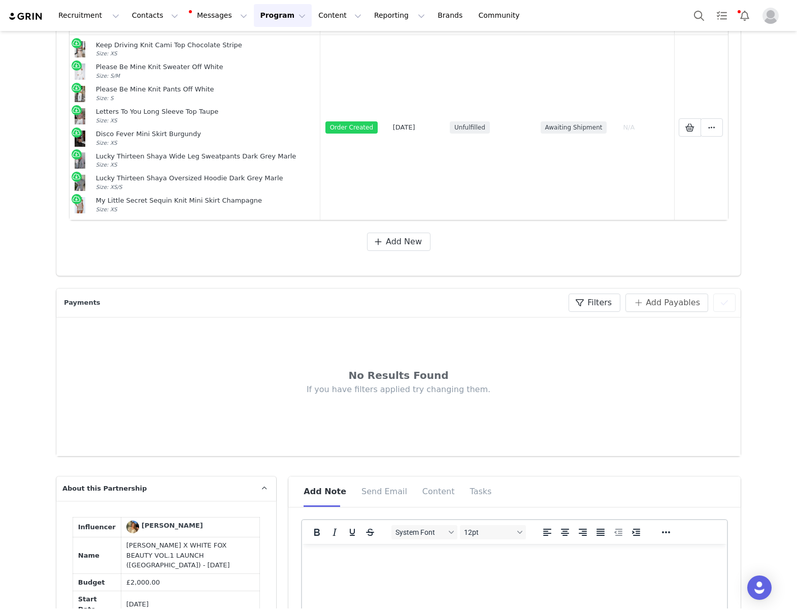
scroll to position [0, 0]
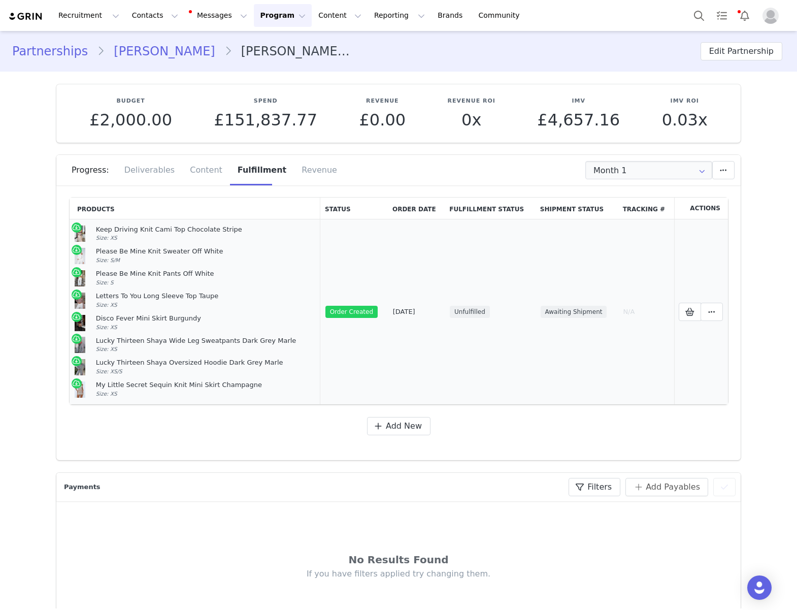
drag, startPoint x: 114, startPoint y: 174, endPoint x: 97, endPoint y: 231, distance: 59.0
click at [97, 231] on td "Keep Driving Knit Cami Top Chocolate Stripe Size: XS Please Be Mine Knit Sweate…" at bounding box center [195, 311] width 251 height 185
copy td "Keep Driving Knit Cami Top Chocolate Stripe Size: XS Please Be Mine Knit Sweate…"
